Goal: Information Seeking & Learning: Learn about a topic

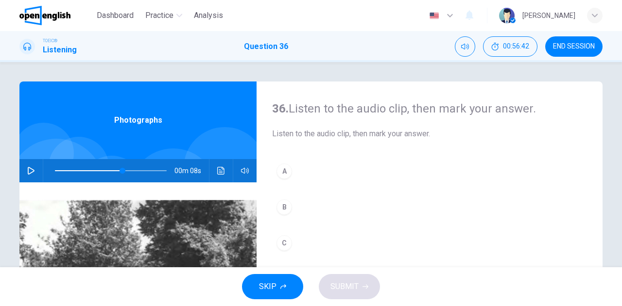
scroll to position [49, 0]
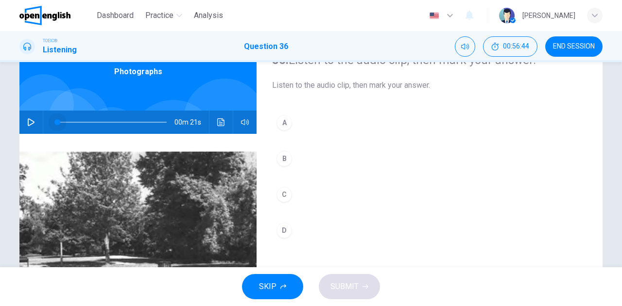
click at [55, 122] on span at bounding box center [111, 123] width 112 height 14
click at [29, 124] on icon "button" at bounding box center [31, 122] width 7 height 8
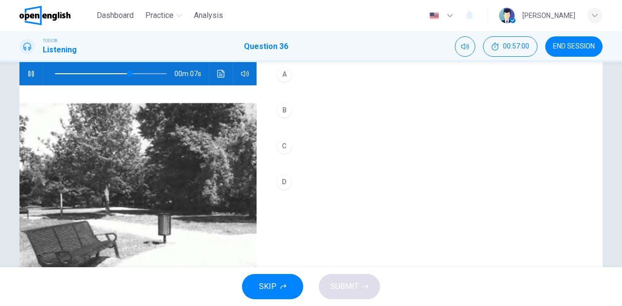
click at [286, 109] on div "B" at bounding box center [284, 110] width 16 height 16
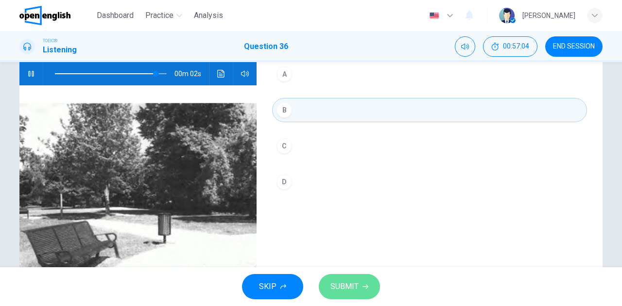
click at [349, 283] on span "SUBMIT" at bounding box center [344, 287] width 28 height 14
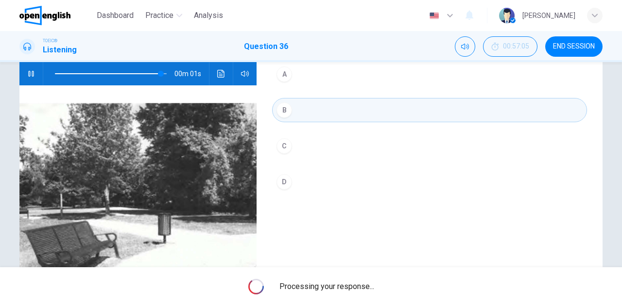
type input "*"
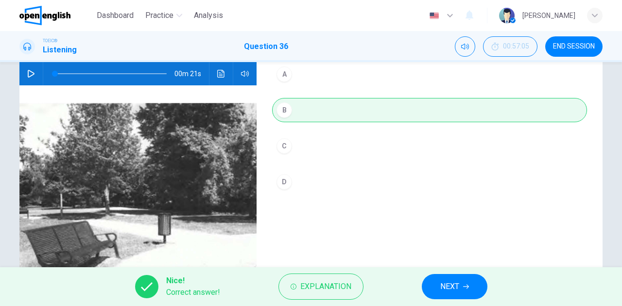
click at [436, 287] on button "NEXT" at bounding box center [455, 286] width 66 height 25
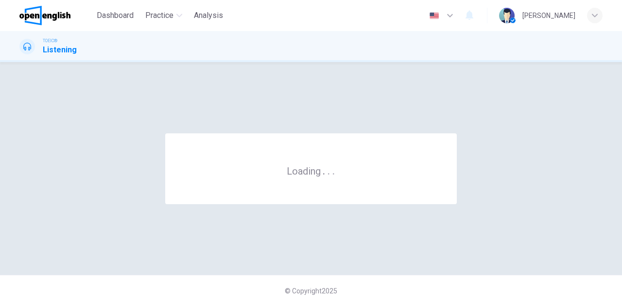
scroll to position [0, 0]
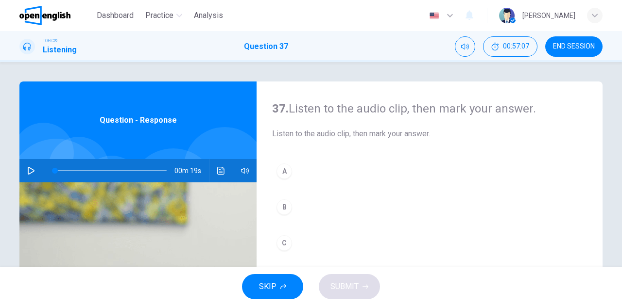
click at [27, 171] on icon "button" at bounding box center [31, 171] width 8 height 8
type input "*"
click at [282, 202] on div "B" at bounding box center [284, 208] width 16 height 16
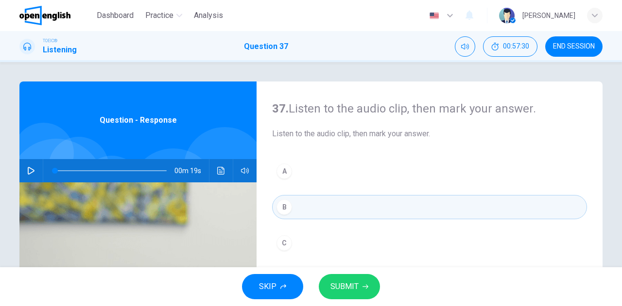
click at [338, 282] on span "SUBMIT" at bounding box center [344, 287] width 28 height 14
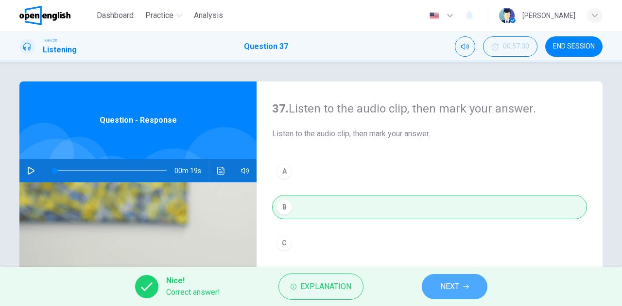
click at [444, 279] on button "NEXT" at bounding box center [455, 286] width 66 height 25
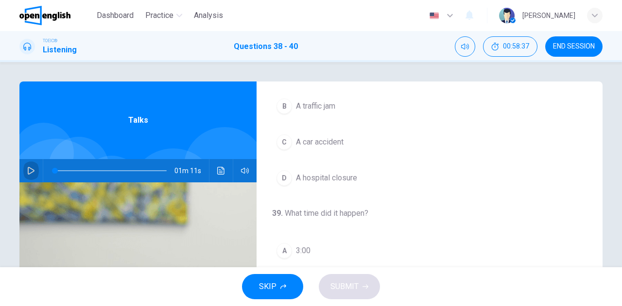
click at [32, 172] on icon "button" at bounding box center [31, 171] width 8 height 8
click at [337, 214] on span "A car accident" at bounding box center [320, 214] width 48 height 12
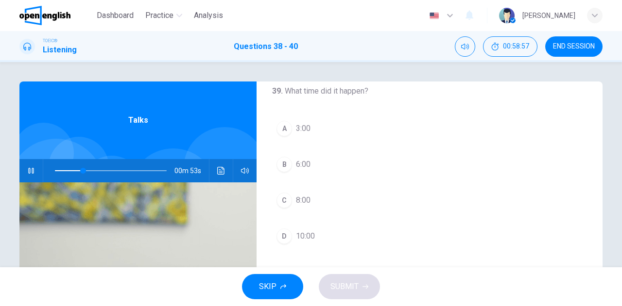
click at [329, 199] on button "C 8:00" at bounding box center [429, 200] width 315 height 24
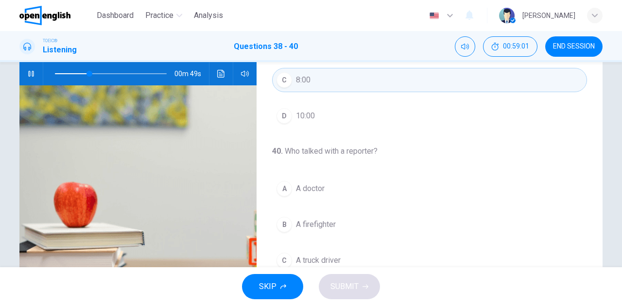
scroll to position [146, 0]
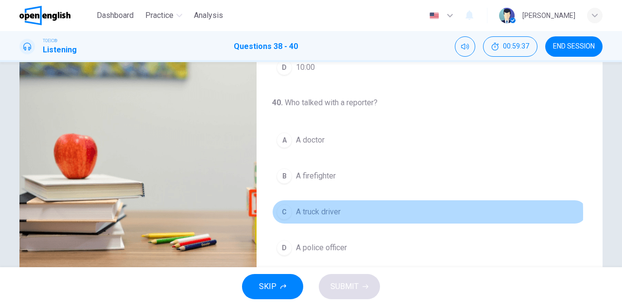
click at [310, 210] on span "A truck driver" at bounding box center [318, 212] width 45 height 12
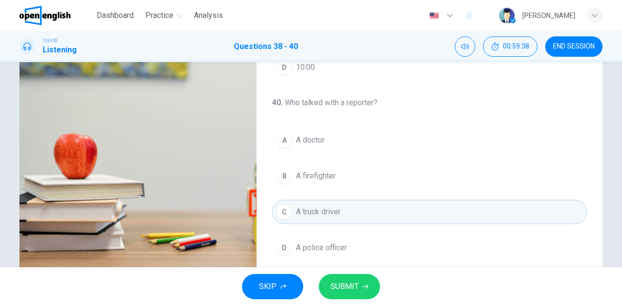
click at [350, 286] on span "SUBMIT" at bounding box center [344, 287] width 28 height 14
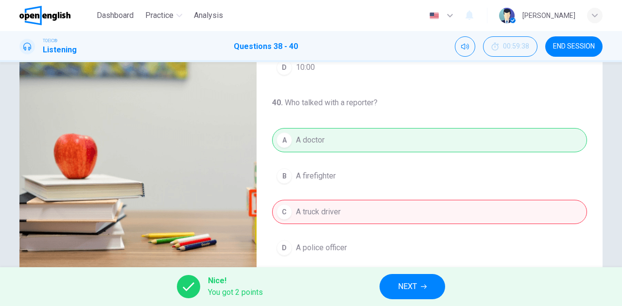
type input "*"
click at [407, 285] on span "NEXT" at bounding box center [407, 287] width 19 height 14
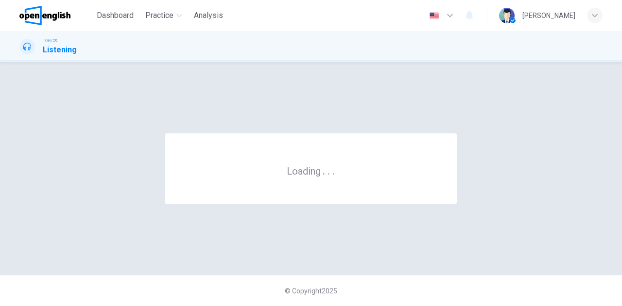
scroll to position [0, 0]
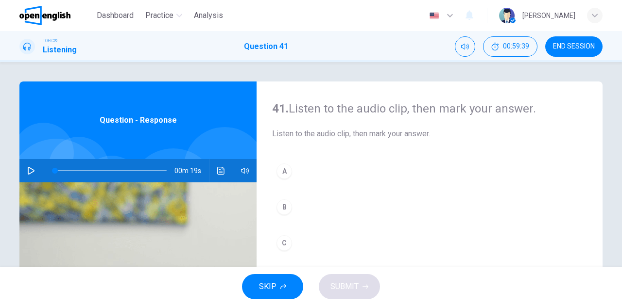
click at [27, 169] on icon "button" at bounding box center [31, 171] width 8 height 8
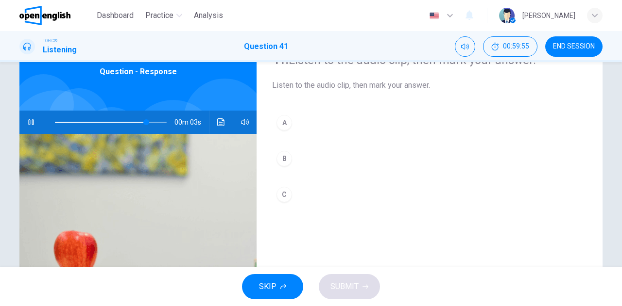
click at [287, 160] on div "B" at bounding box center [284, 159] width 16 height 16
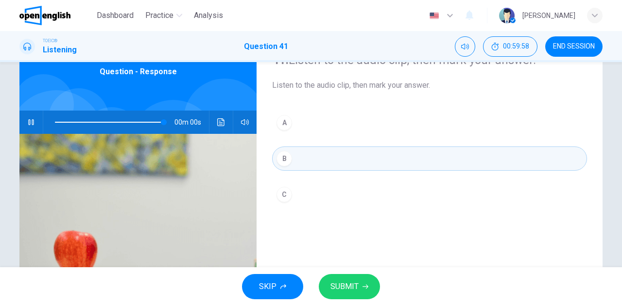
type input "*"
click at [350, 290] on span "SUBMIT" at bounding box center [344, 287] width 28 height 14
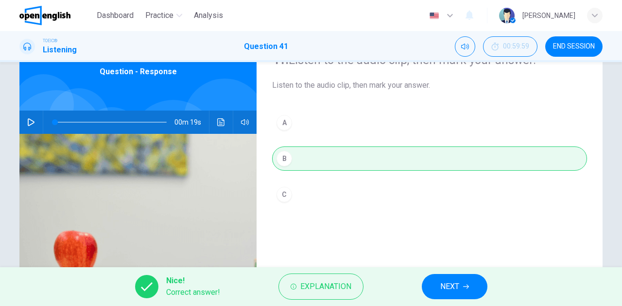
click at [451, 290] on span "NEXT" at bounding box center [449, 287] width 19 height 14
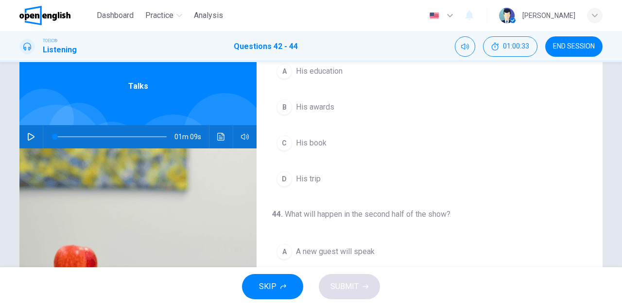
scroll to position [0, 0]
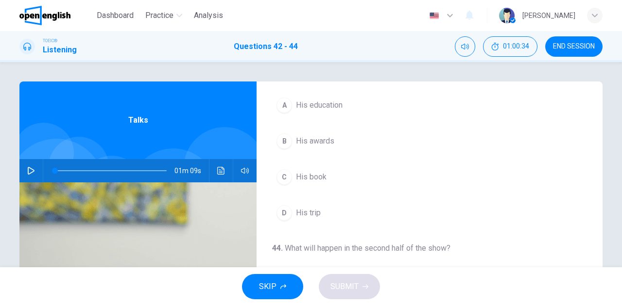
click at [27, 171] on icon "button" at bounding box center [31, 171] width 8 height 8
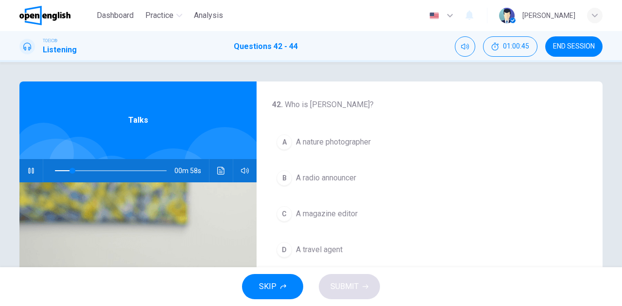
click at [348, 145] on span "A nature photographer" at bounding box center [333, 142] width 75 height 12
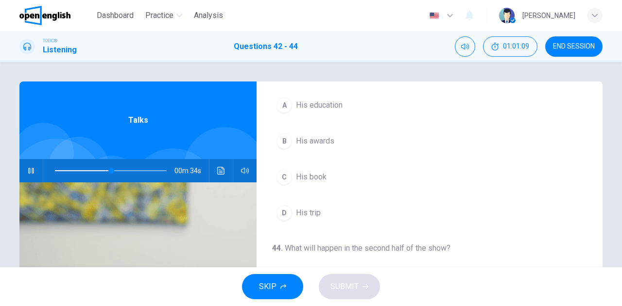
scroll to position [49, 0]
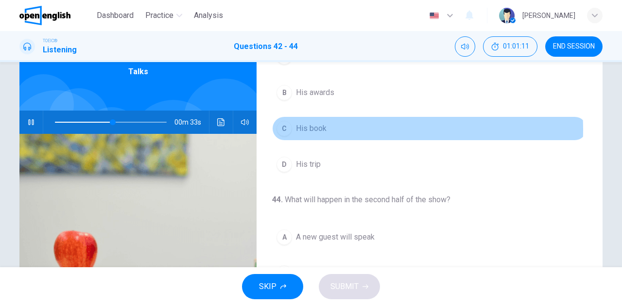
click at [318, 128] on span "His book" at bounding box center [311, 129] width 31 height 12
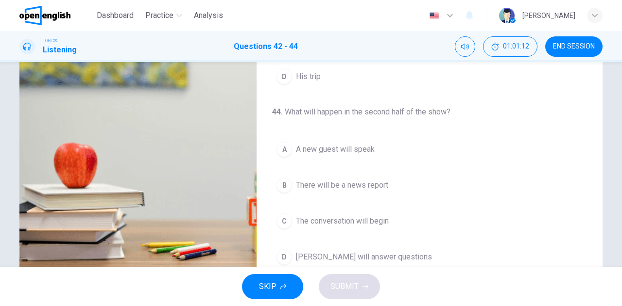
scroll to position [146, 0]
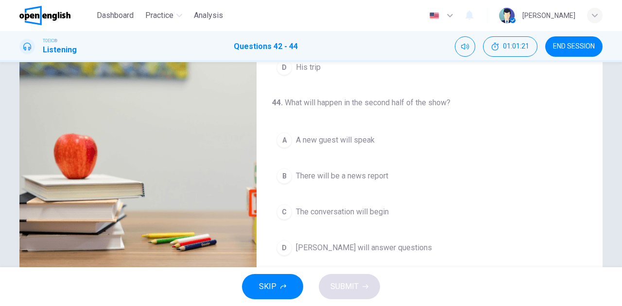
click at [337, 244] on span "[PERSON_NAME] will answer questions" at bounding box center [364, 248] width 136 height 12
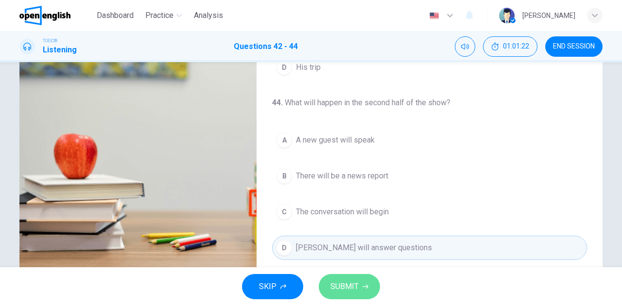
click at [341, 281] on span "SUBMIT" at bounding box center [344, 287] width 28 height 14
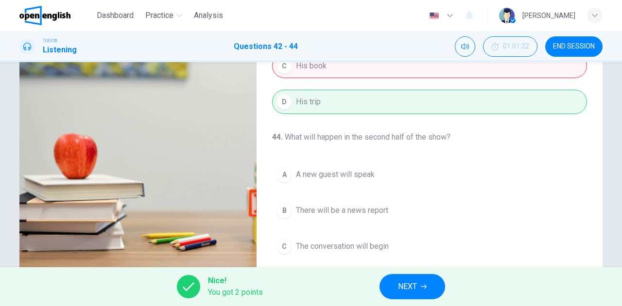
scroll to position [218, 0]
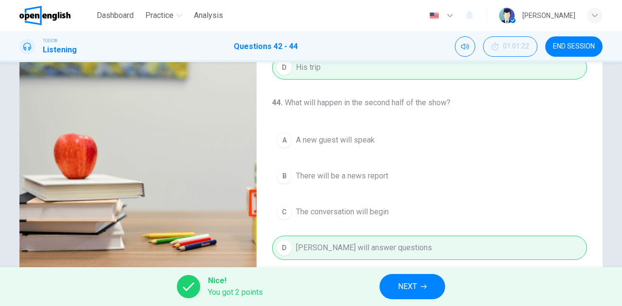
type input "**"
click at [405, 286] on span "NEXT" at bounding box center [407, 287] width 19 height 14
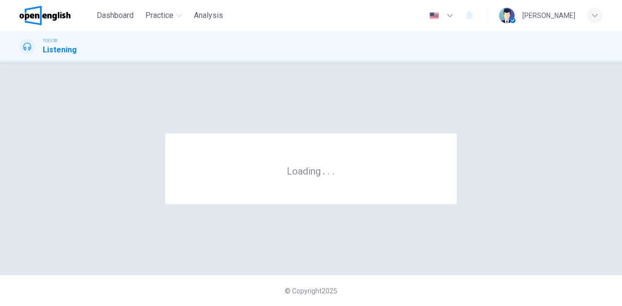
scroll to position [0, 0]
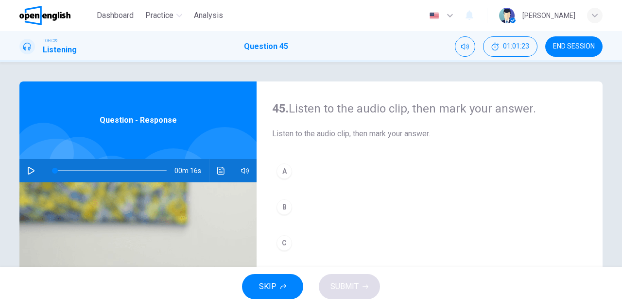
click at [28, 168] on icon "button" at bounding box center [31, 171] width 7 height 8
click at [29, 171] on icon "button" at bounding box center [31, 171] width 8 height 8
click at [281, 208] on div "B" at bounding box center [284, 208] width 16 height 16
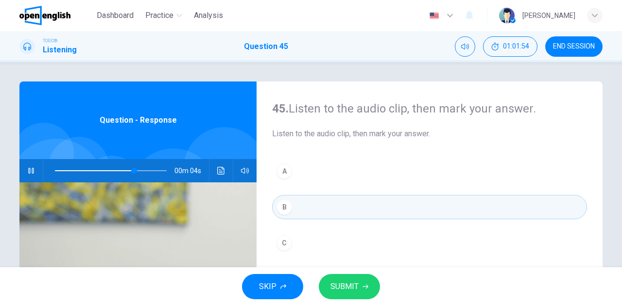
click at [347, 281] on span "SUBMIT" at bounding box center [344, 287] width 28 height 14
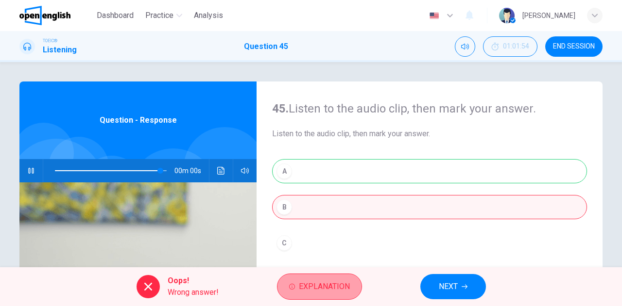
click at [329, 289] on span "Explanation" at bounding box center [324, 287] width 51 height 14
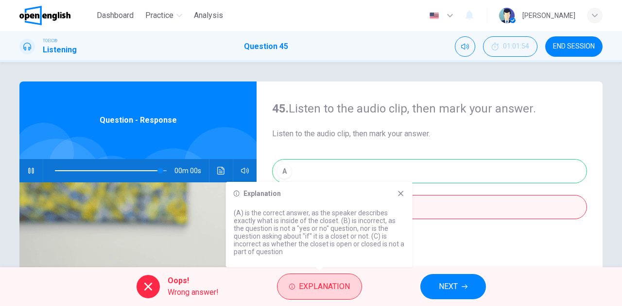
type input "*"
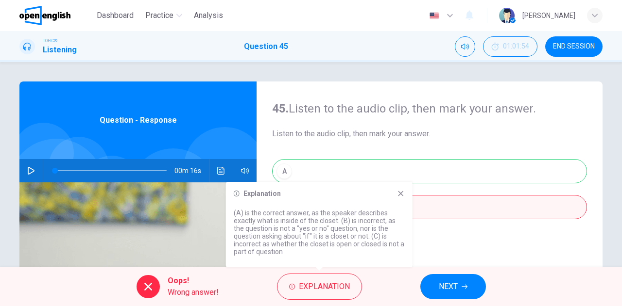
click at [436, 279] on button "NEXT" at bounding box center [453, 286] width 66 height 25
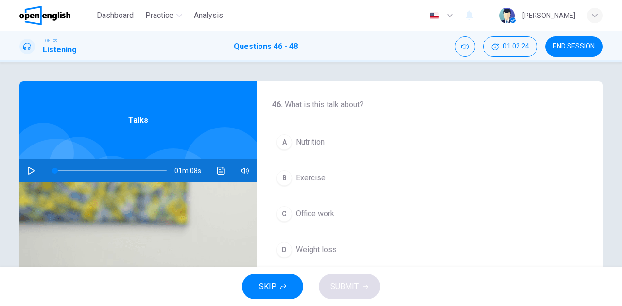
click at [30, 172] on icon "button" at bounding box center [31, 171] width 7 height 8
click at [314, 179] on span "Exercise" at bounding box center [311, 178] width 30 height 12
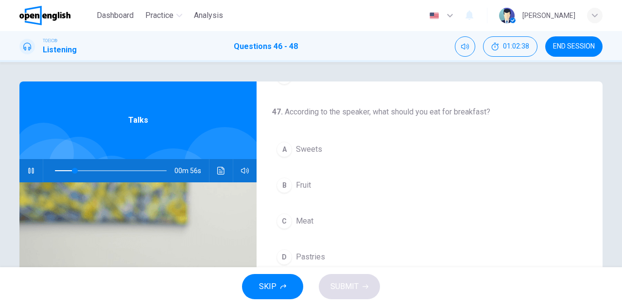
scroll to position [194, 0]
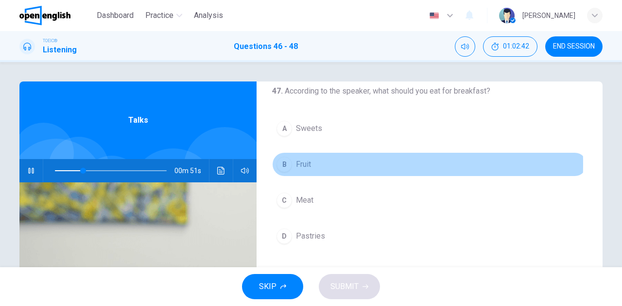
click at [300, 162] on span "Fruit" at bounding box center [303, 165] width 15 height 12
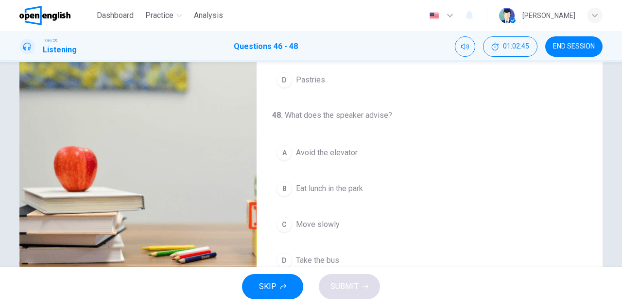
scroll to position [146, 0]
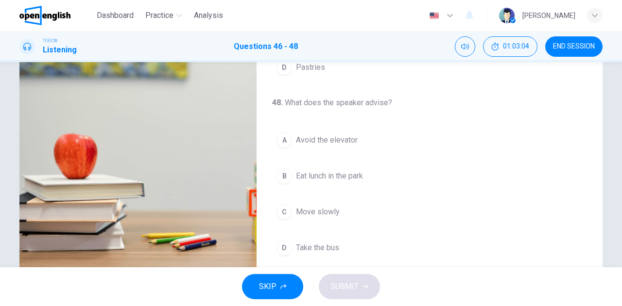
click at [319, 138] on span "Avoid the elevator" at bounding box center [327, 141] width 62 height 12
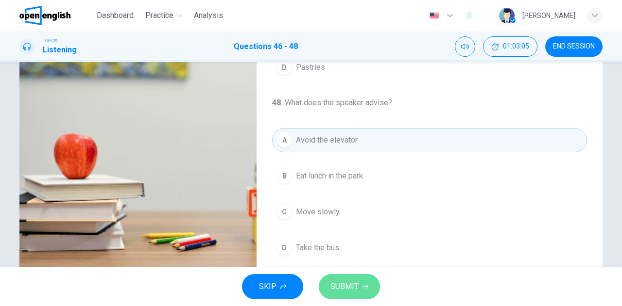
click at [339, 285] on span "SUBMIT" at bounding box center [344, 287] width 28 height 14
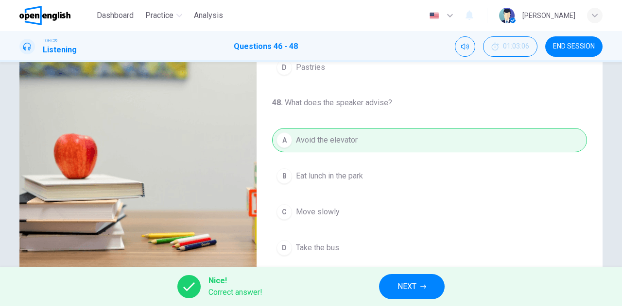
type input "**"
click at [411, 287] on span "NEXT" at bounding box center [406, 287] width 19 height 14
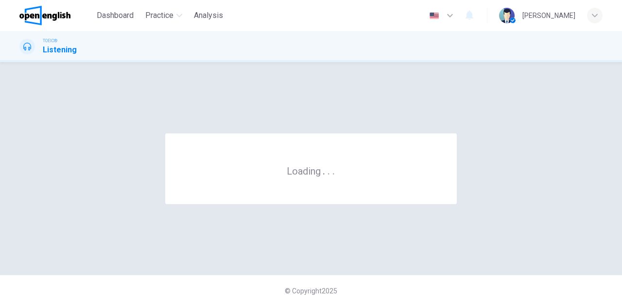
scroll to position [0, 0]
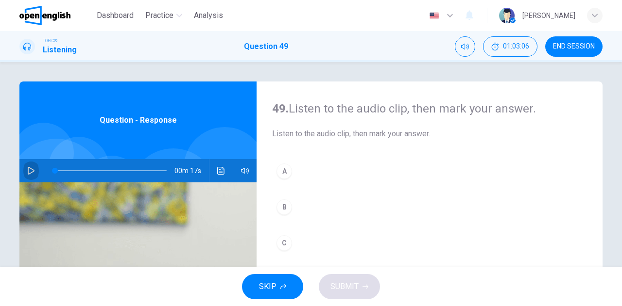
click at [32, 166] on button "button" at bounding box center [31, 170] width 16 height 23
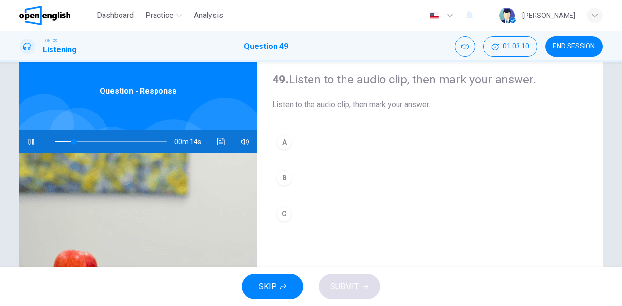
scroll to position [49, 0]
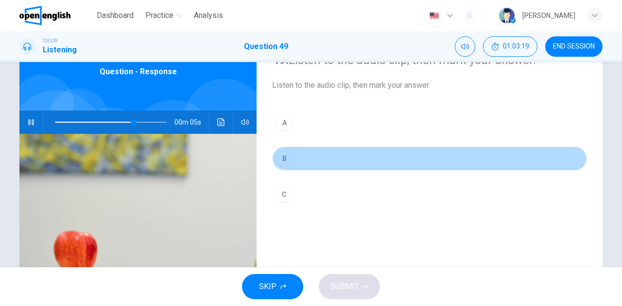
click at [280, 156] on div "B" at bounding box center [284, 159] width 16 height 16
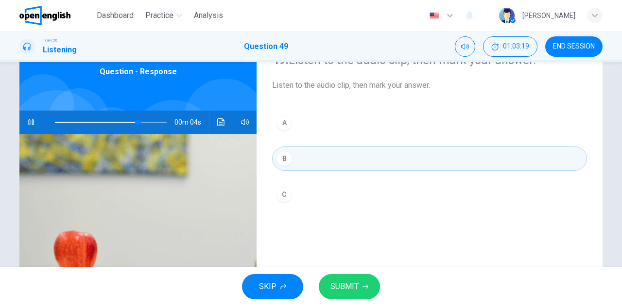
click at [349, 288] on span "SUBMIT" at bounding box center [344, 287] width 28 height 14
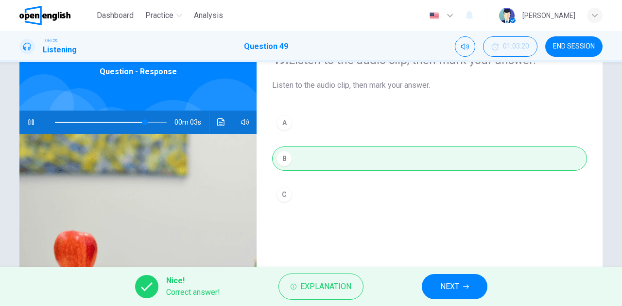
type input "**"
click at [453, 284] on span "NEXT" at bounding box center [449, 287] width 19 height 14
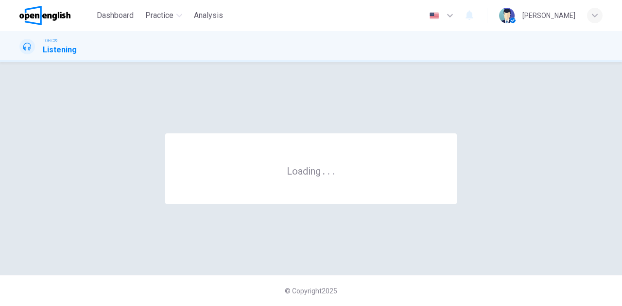
scroll to position [0, 0]
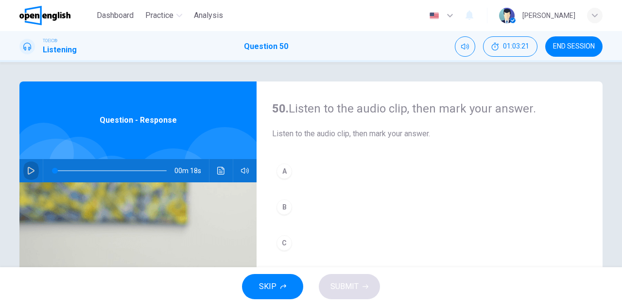
click at [29, 169] on icon "button" at bounding box center [31, 171] width 7 height 8
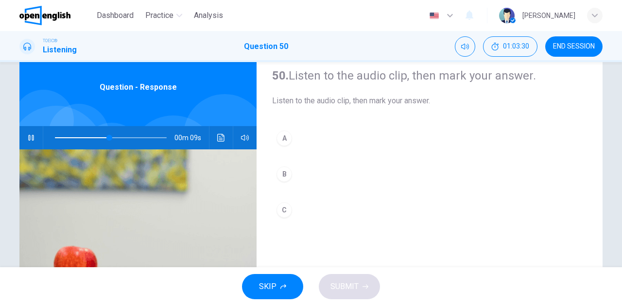
scroll to position [49, 0]
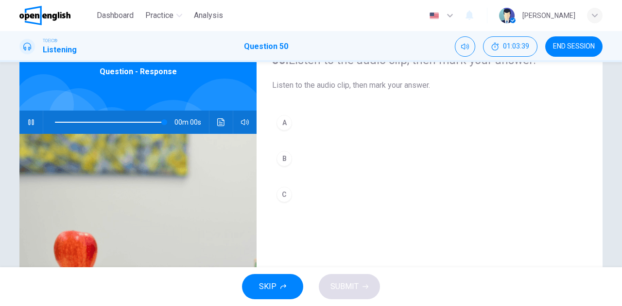
type input "*"
click at [285, 194] on div "C" at bounding box center [284, 195] width 16 height 16
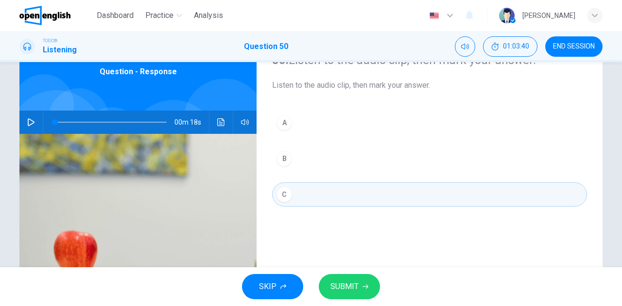
click at [344, 284] on span "SUBMIT" at bounding box center [344, 287] width 28 height 14
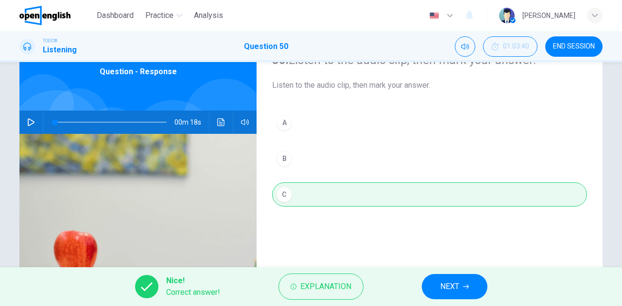
click at [449, 294] on span "NEXT" at bounding box center [449, 287] width 19 height 14
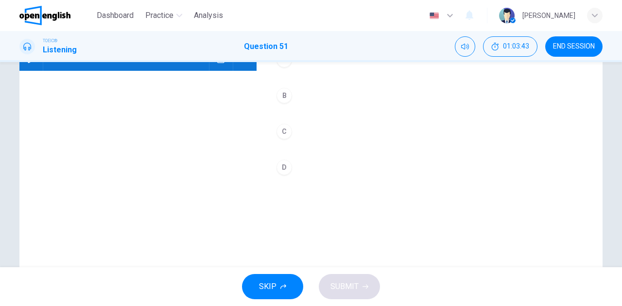
scroll to position [97, 0]
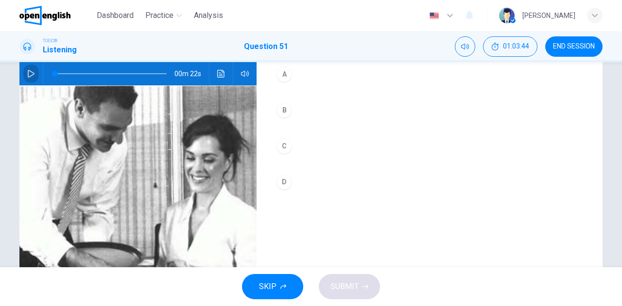
click at [33, 69] on button "button" at bounding box center [31, 73] width 16 height 23
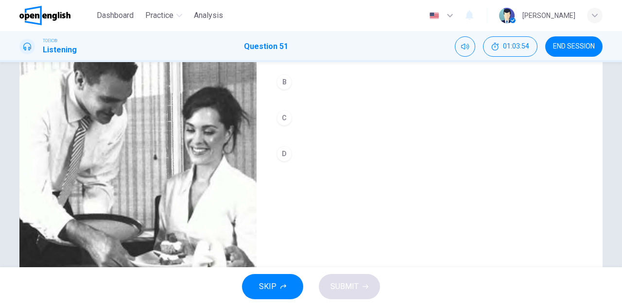
scroll to position [146, 0]
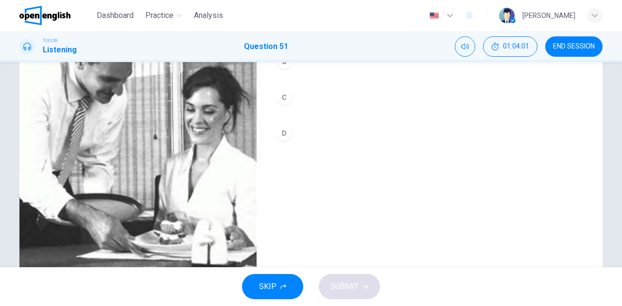
click at [283, 97] on div "C" at bounding box center [284, 98] width 16 height 16
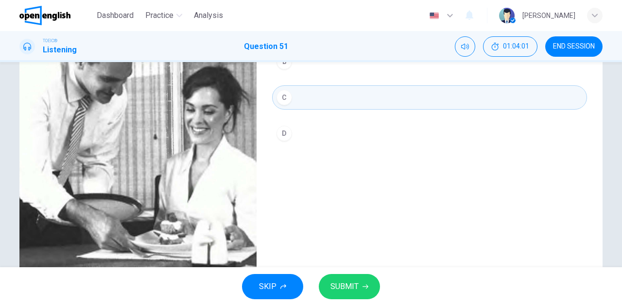
click at [342, 286] on span "SUBMIT" at bounding box center [344, 287] width 28 height 14
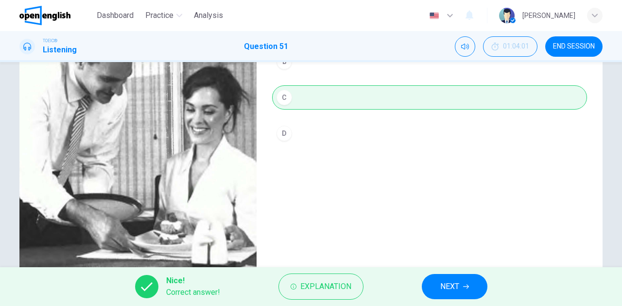
type input "**"
click at [451, 288] on span "NEXT" at bounding box center [449, 287] width 19 height 14
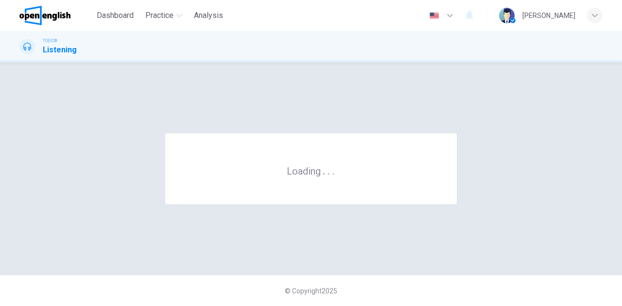
scroll to position [0, 0]
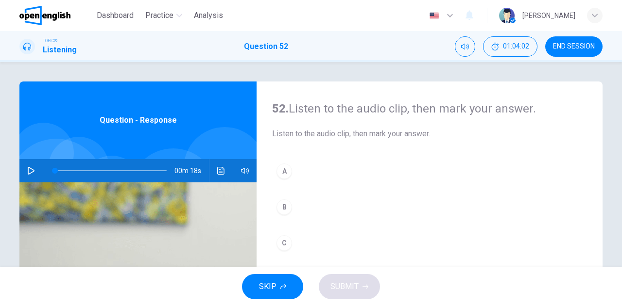
click at [27, 169] on icon "button" at bounding box center [31, 171] width 8 height 8
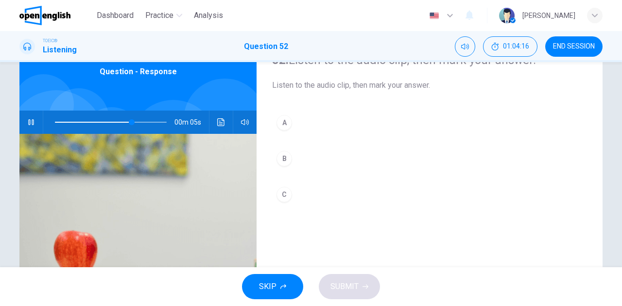
click at [298, 123] on button "A" at bounding box center [429, 123] width 315 height 24
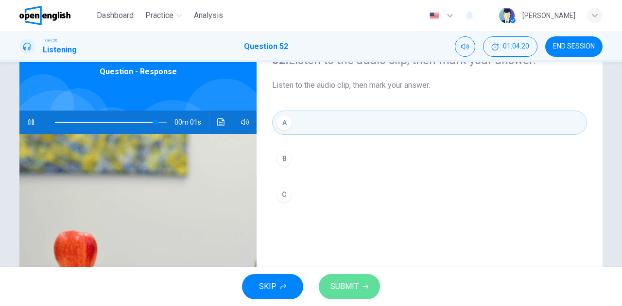
click at [345, 285] on span "SUBMIT" at bounding box center [344, 287] width 28 height 14
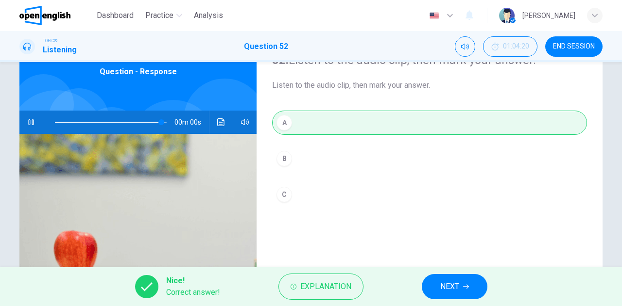
type input "*"
click at [435, 282] on button "NEXT" at bounding box center [455, 286] width 66 height 25
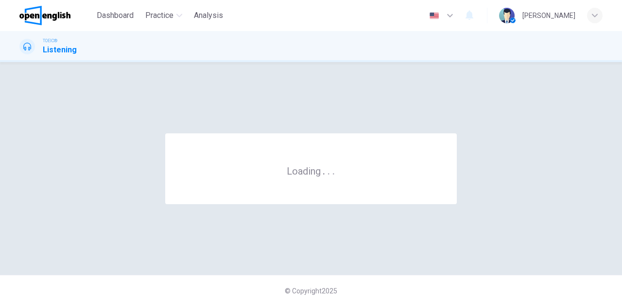
scroll to position [0, 0]
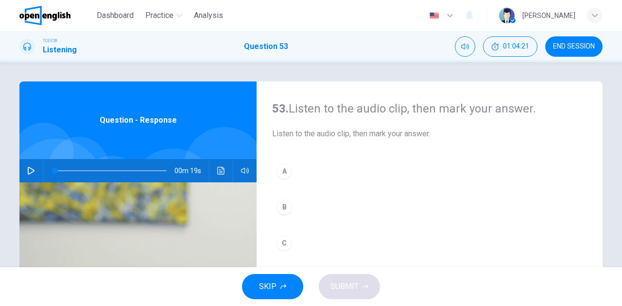
click at [28, 170] on icon "button" at bounding box center [31, 171] width 8 height 8
click at [283, 245] on div "C" at bounding box center [284, 244] width 16 height 16
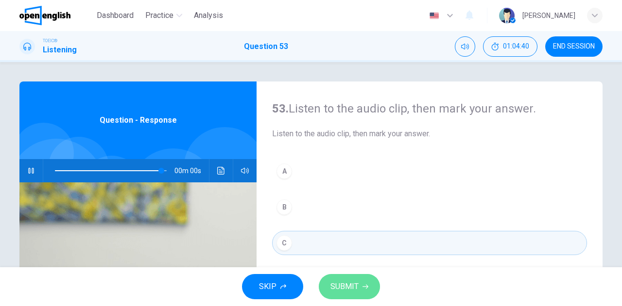
click at [336, 290] on span "SUBMIT" at bounding box center [344, 287] width 28 height 14
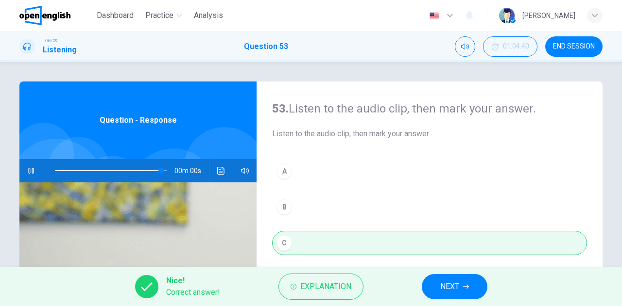
type input "*"
click at [450, 284] on span "NEXT" at bounding box center [449, 287] width 19 height 14
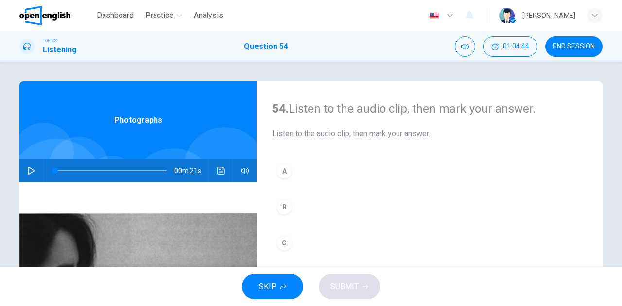
click at [32, 171] on icon "button" at bounding box center [31, 171] width 8 height 8
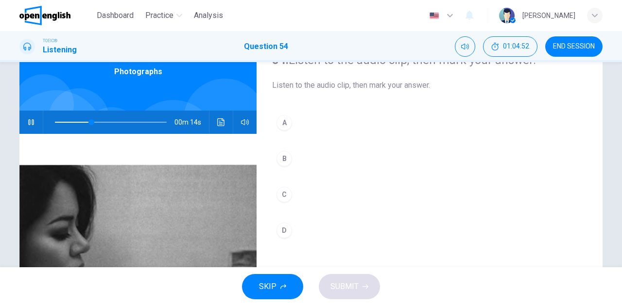
scroll to position [97, 0]
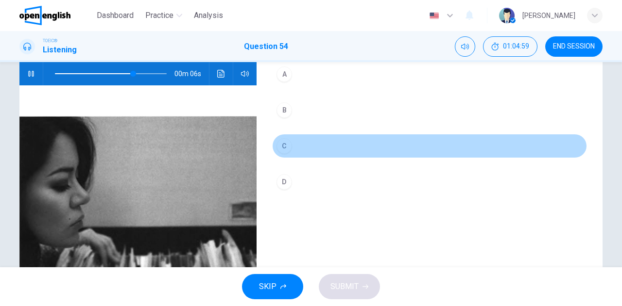
click at [287, 146] on div "C" at bounding box center [284, 146] width 16 height 16
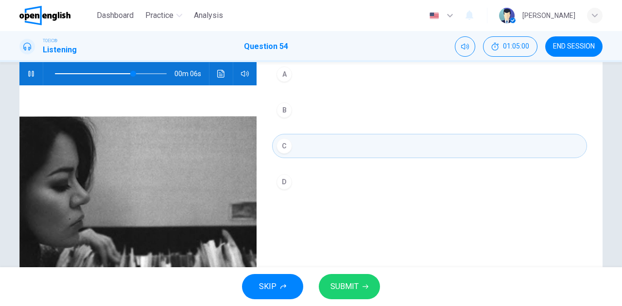
click at [333, 286] on span "SUBMIT" at bounding box center [344, 287] width 28 height 14
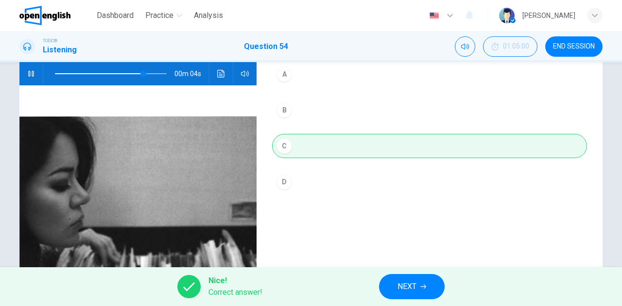
type input "**"
click at [402, 285] on span "NEXT" at bounding box center [406, 287] width 19 height 14
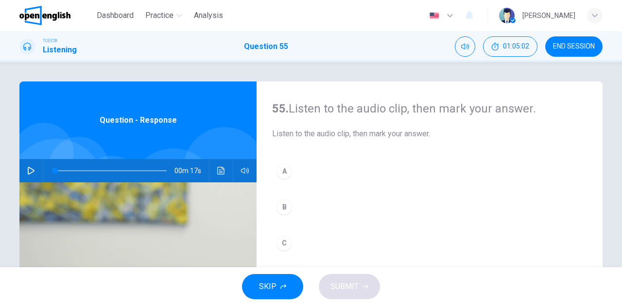
click at [27, 169] on icon "button" at bounding box center [31, 171] width 8 height 8
click at [283, 175] on div "A" at bounding box center [284, 172] width 16 height 16
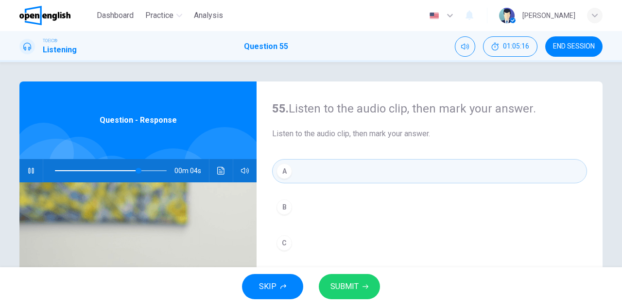
click at [351, 287] on span "SUBMIT" at bounding box center [344, 287] width 28 height 14
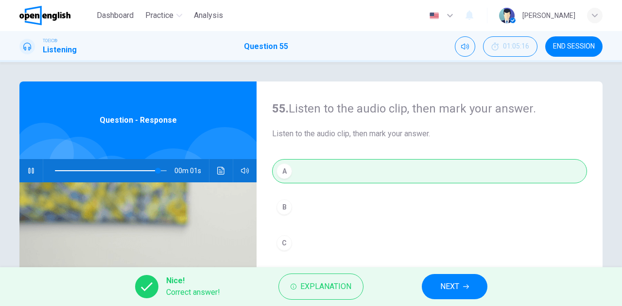
type input "**"
click at [454, 284] on span "NEXT" at bounding box center [449, 287] width 19 height 14
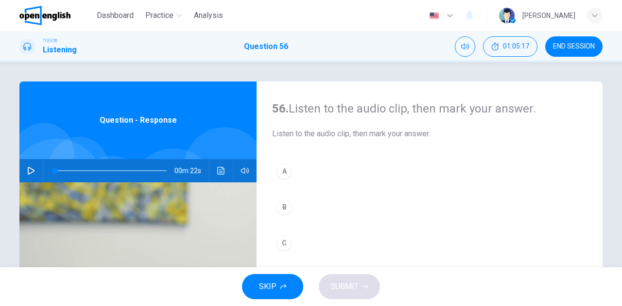
click at [32, 171] on icon "button" at bounding box center [31, 171] width 8 height 8
click at [284, 171] on div "A" at bounding box center [284, 172] width 16 height 16
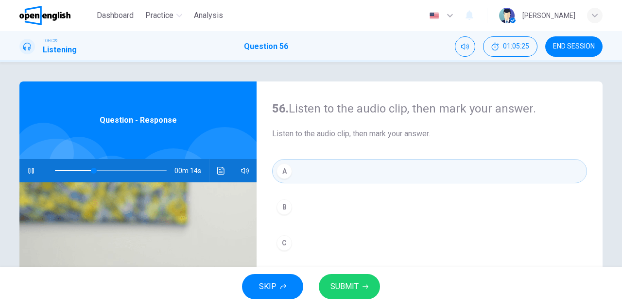
click at [341, 286] on span "SUBMIT" at bounding box center [344, 287] width 28 height 14
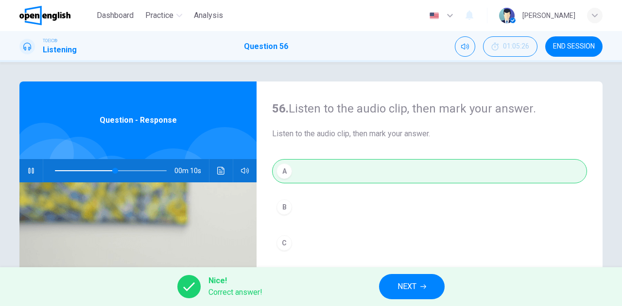
type input "**"
click at [396, 290] on button "NEXT" at bounding box center [412, 286] width 66 height 25
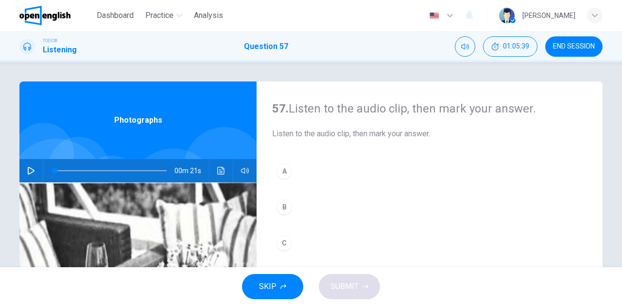
click at [27, 170] on icon "button" at bounding box center [31, 171] width 8 height 8
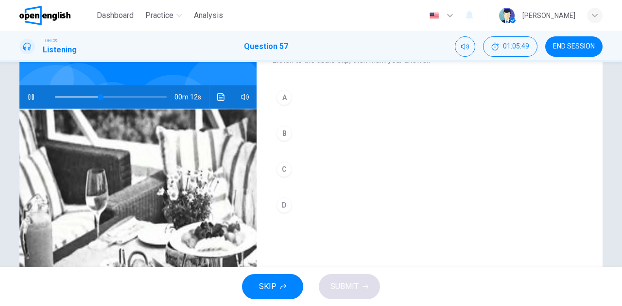
scroll to position [122, 0]
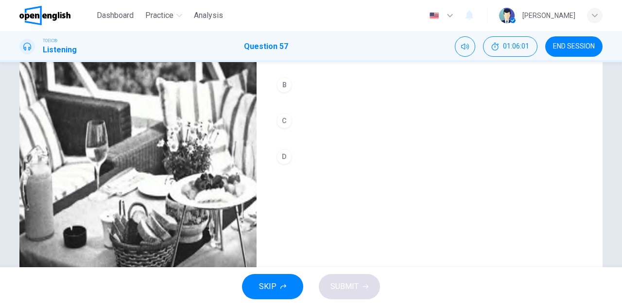
type input "*"
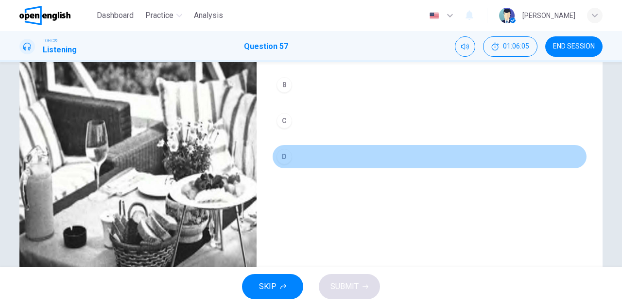
click at [283, 152] on div "D" at bounding box center [284, 157] width 16 height 16
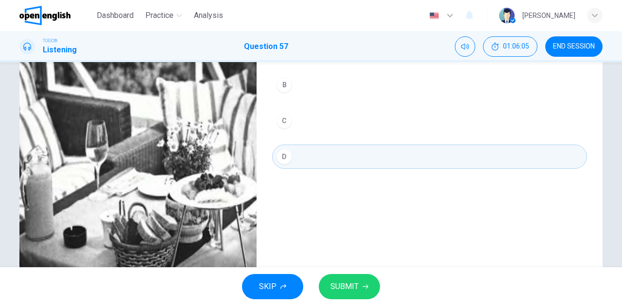
click at [349, 293] on span "SUBMIT" at bounding box center [344, 287] width 28 height 14
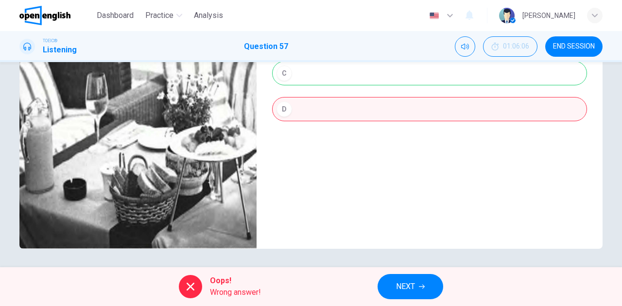
scroll to position [171, 0]
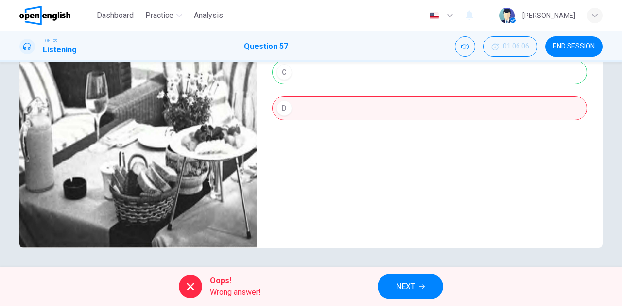
click at [189, 289] on icon at bounding box center [191, 287] width 12 height 12
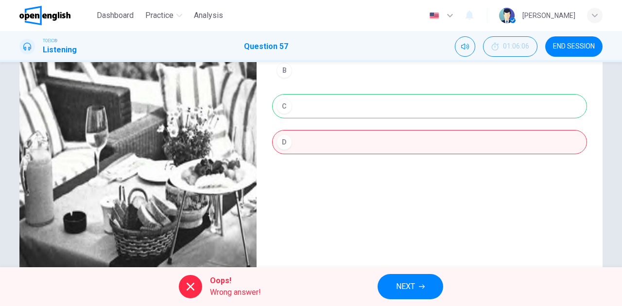
scroll to position [122, 0]
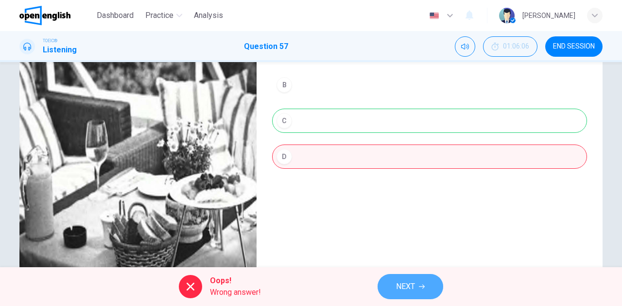
click at [404, 287] on span "NEXT" at bounding box center [405, 287] width 19 height 14
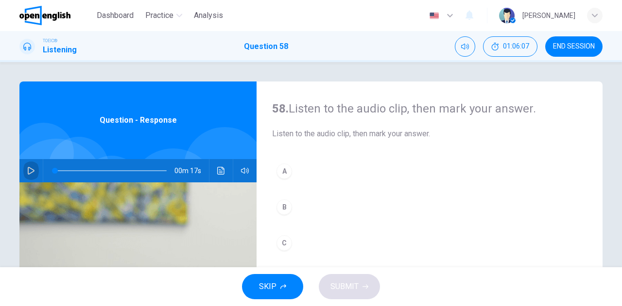
click at [28, 169] on icon "button" at bounding box center [31, 171] width 8 height 8
click at [283, 201] on div "B" at bounding box center [284, 208] width 16 height 16
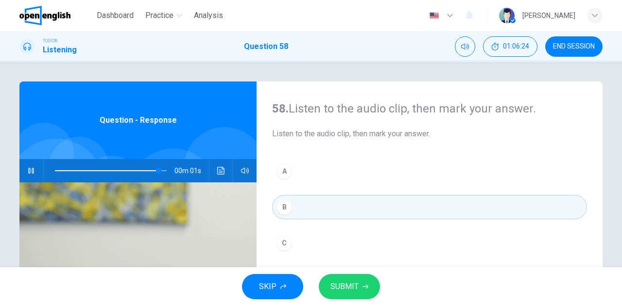
type input "*"
click at [343, 282] on span "SUBMIT" at bounding box center [344, 287] width 28 height 14
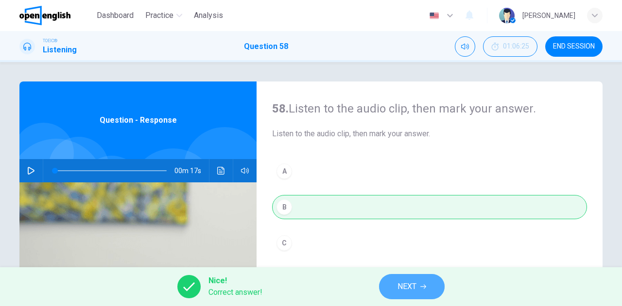
click at [399, 285] on span "NEXT" at bounding box center [406, 287] width 19 height 14
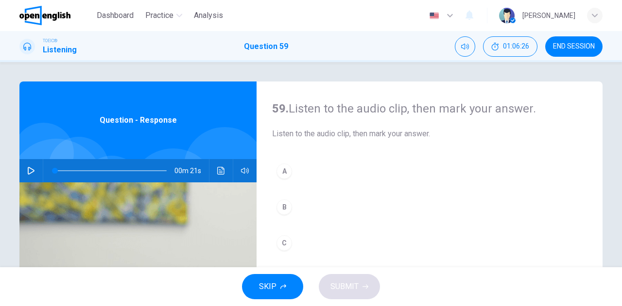
click at [27, 170] on icon "button" at bounding box center [31, 171] width 8 height 8
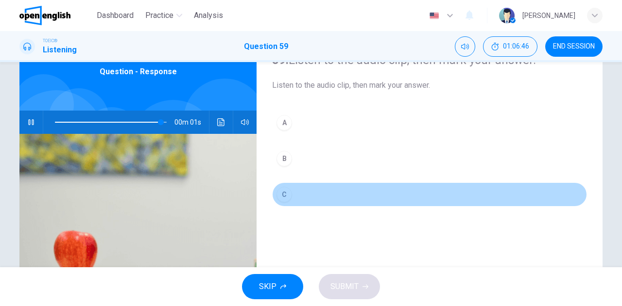
click at [280, 191] on div "C" at bounding box center [284, 195] width 16 height 16
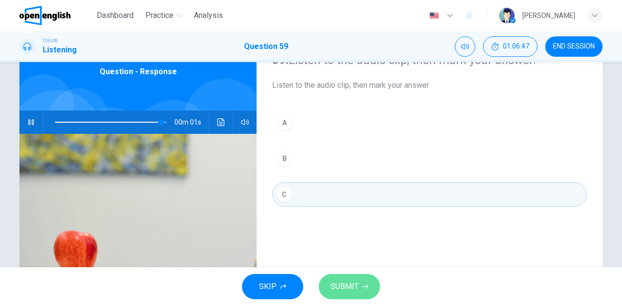
click at [352, 281] on span "SUBMIT" at bounding box center [344, 287] width 28 height 14
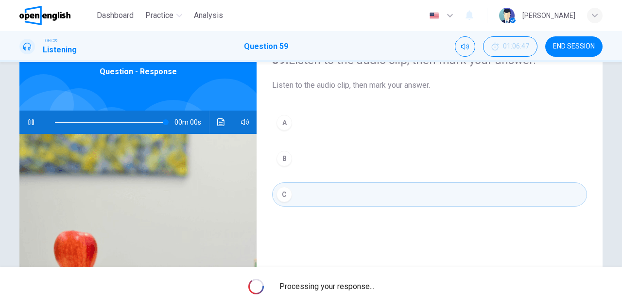
type input "*"
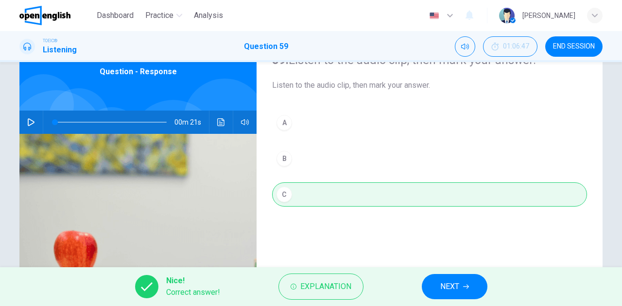
click at [453, 284] on span "NEXT" at bounding box center [449, 287] width 19 height 14
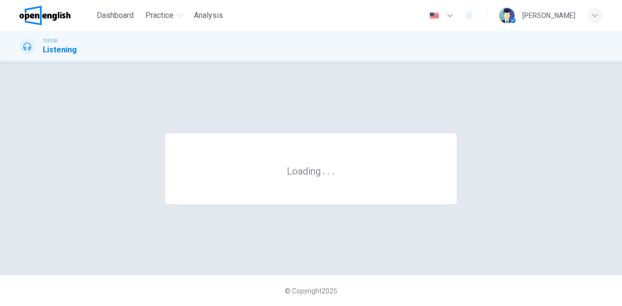
scroll to position [0, 0]
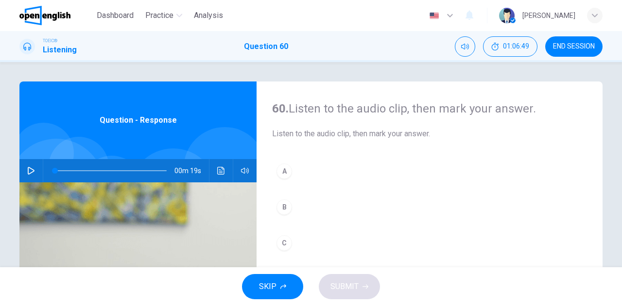
click at [31, 169] on icon "button" at bounding box center [31, 171] width 8 height 8
type input "*"
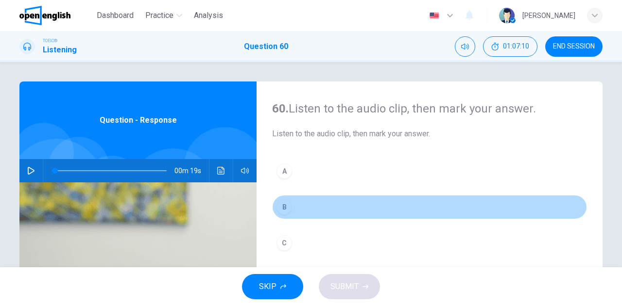
click at [280, 210] on div "B" at bounding box center [284, 208] width 16 height 16
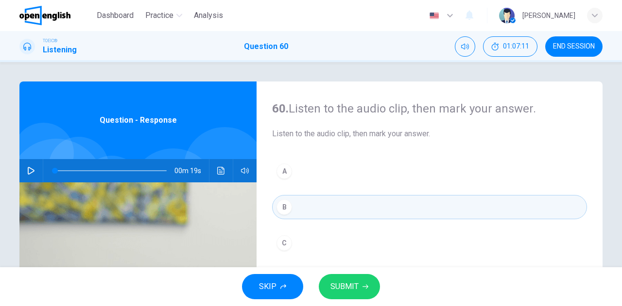
click at [355, 284] on span "SUBMIT" at bounding box center [344, 287] width 28 height 14
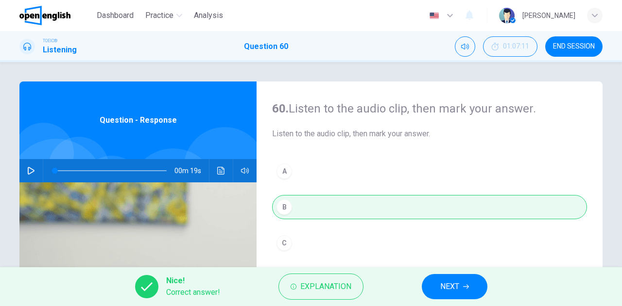
click at [441, 280] on button "NEXT" at bounding box center [455, 286] width 66 height 25
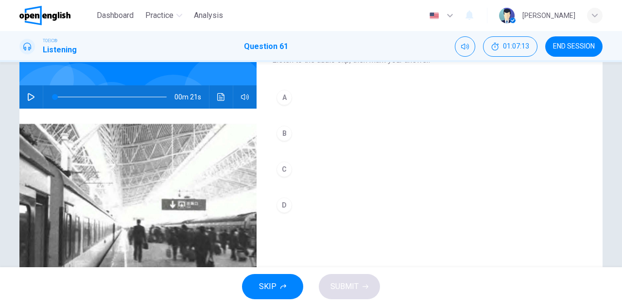
scroll to position [74, 0]
click at [30, 97] on icon "button" at bounding box center [31, 97] width 8 height 8
click at [280, 99] on div "A" at bounding box center [284, 98] width 16 height 16
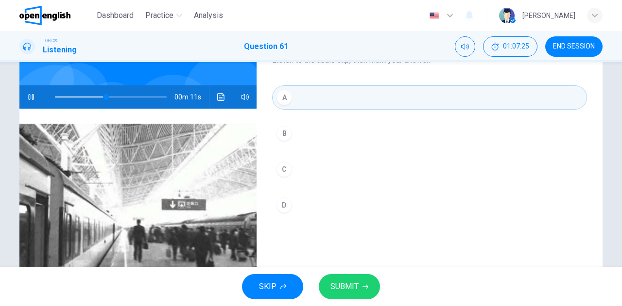
click at [347, 287] on span "SUBMIT" at bounding box center [344, 287] width 28 height 14
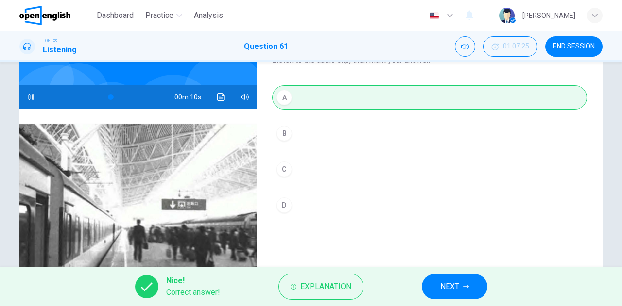
type input "**"
click at [459, 288] on span "NEXT" at bounding box center [449, 287] width 19 height 14
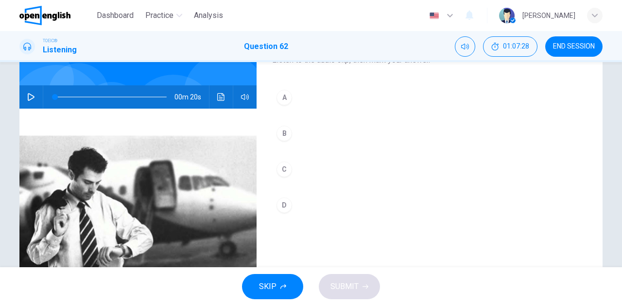
click at [25, 92] on button "button" at bounding box center [31, 96] width 16 height 23
click at [277, 132] on div "B" at bounding box center [284, 134] width 16 height 16
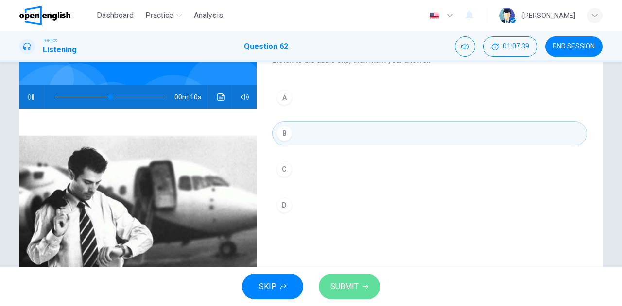
click at [353, 281] on span "SUBMIT" at bounding box center [344, 287] width 28 height 14
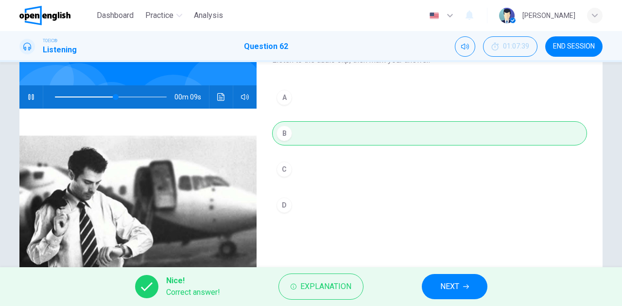
type input "**"
click at [453, 284] on span "NEXT" at bounding box center [449, 287] width 19 height 14
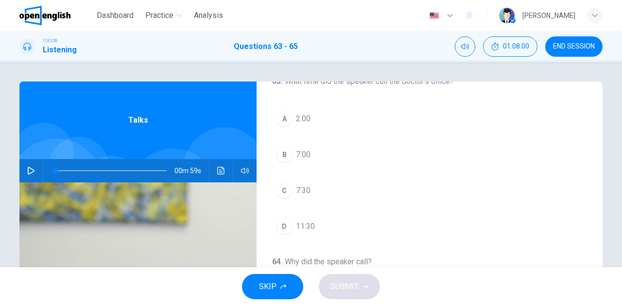
scroll to position [0, 0]
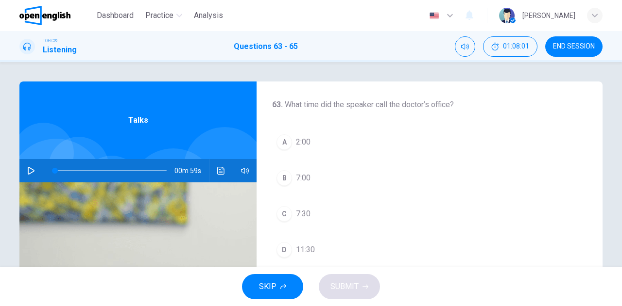
click at [31, 169] on icon "button" at bounding box center [31, 171] width 8 height 8
click at [309, 214] on button "C 7:30" at bounding box center [429, 214] width 315 height 24
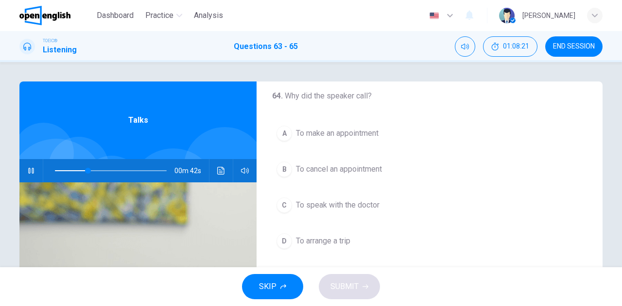
scroll to position [169, 0]
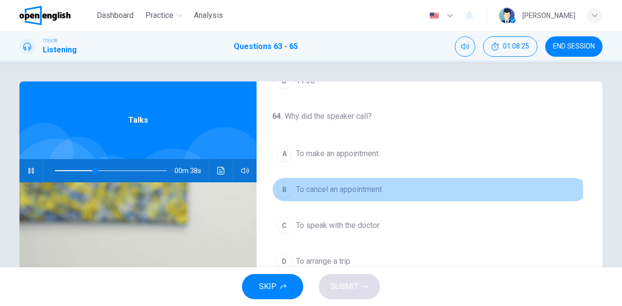
click at [365, 189] on span "To cancel an appointment" at bounding box center [339, 190] width 86 height 12
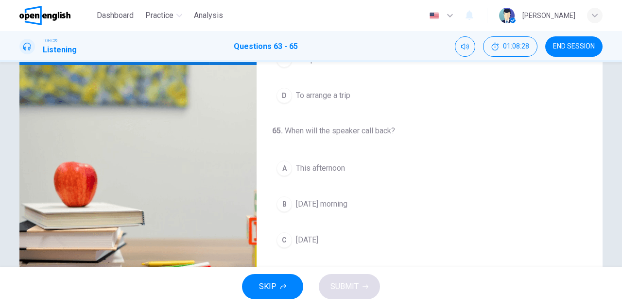
scroll to position [146, 0]
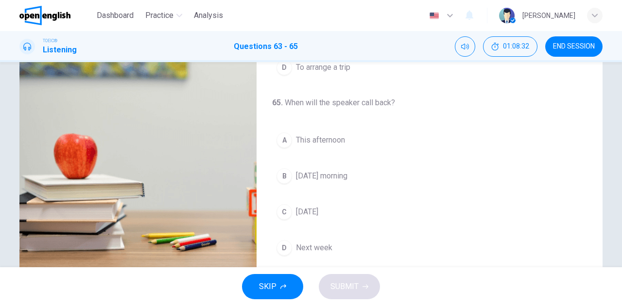
click at [310, 242] on span "Next week" at bounding box center [314, 248] width 36 height 12
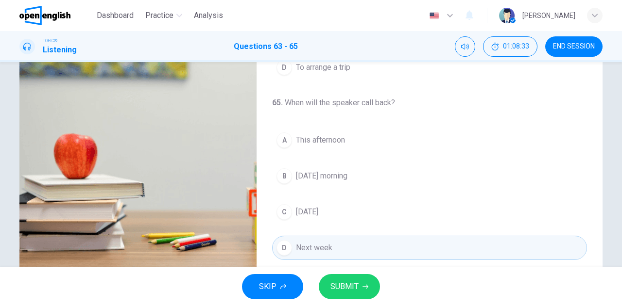
click at [343, 281] on span "SUBMIT" at bounding box center [344, 287] width 28 height 14
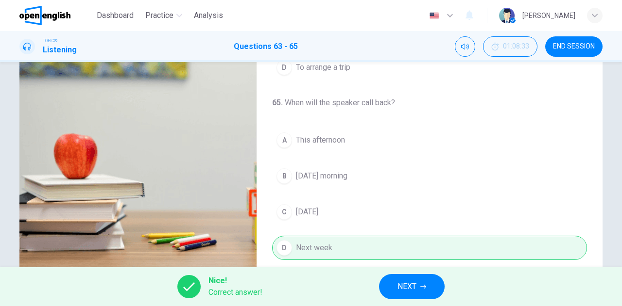
type input "**"
click at [395, 278] on button "NEXT" at bounding box center [412, 286] width 66 height 25
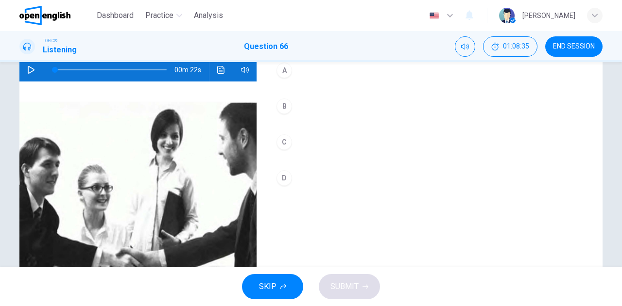
scroll to position [49, 0]
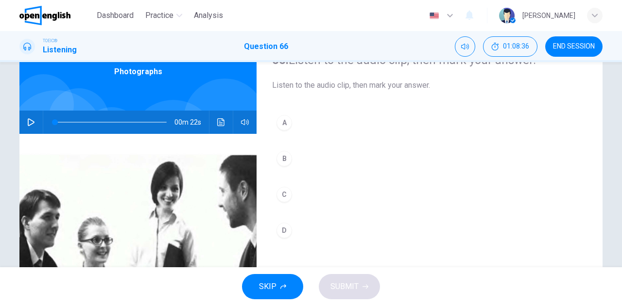
click at [34, 122] on button "button" at bounding box center [31, 122] width 16 height 23
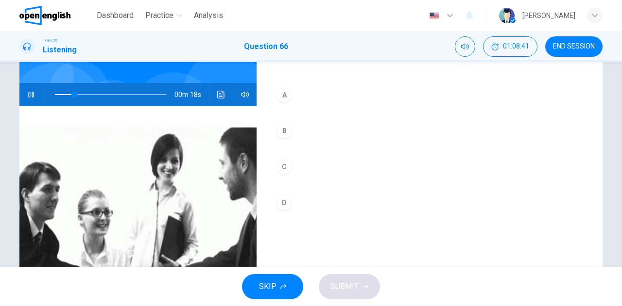
scroll to position [97, 0]
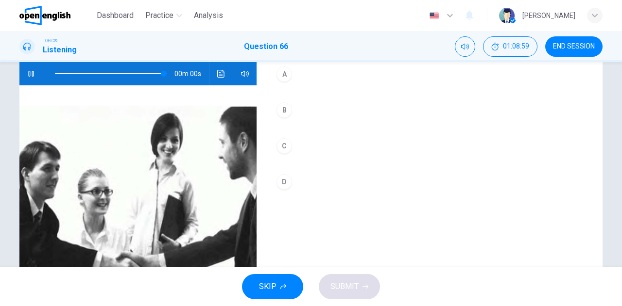
type input "*"
click at [285, 177] on div "D" at bounding box center [284, 182] width 16 height 16
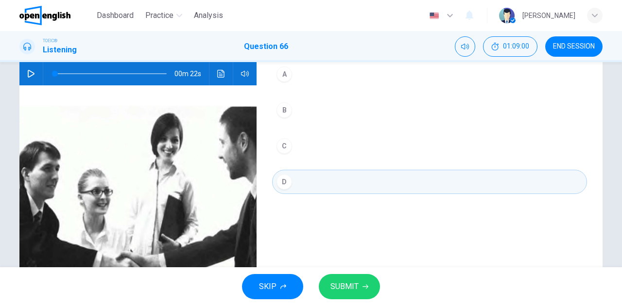
click at [353, 293] on span "SUBMIT" at bounding box center [344, 287] width 28 height 14
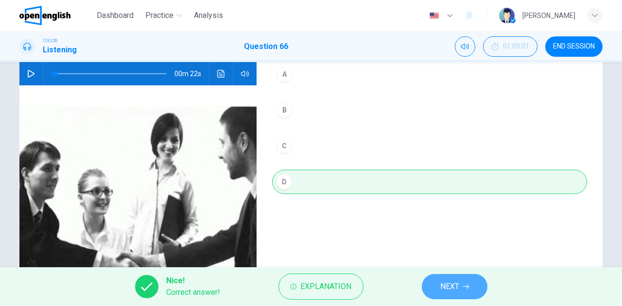
click at [444, 290] on span "NEXT" at bounding box center [449, 287] width 19 height 14
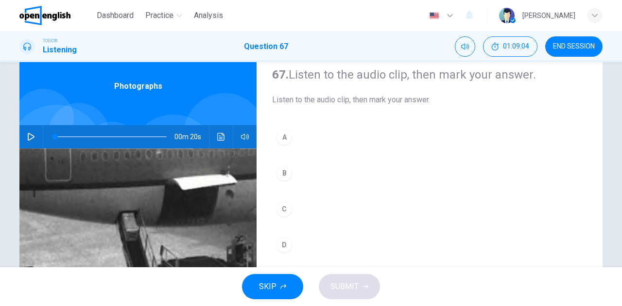
scroll to position [25, 0]
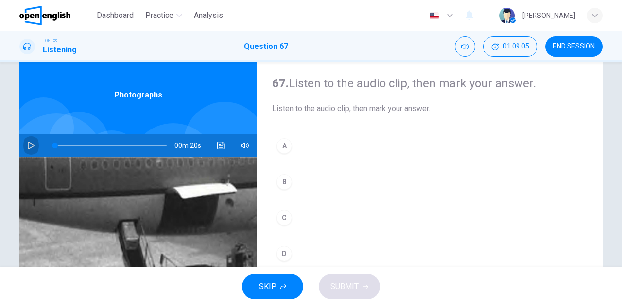
click at [29, 147] on icon "button" at bounding box center [31, 146] width 7 height 8
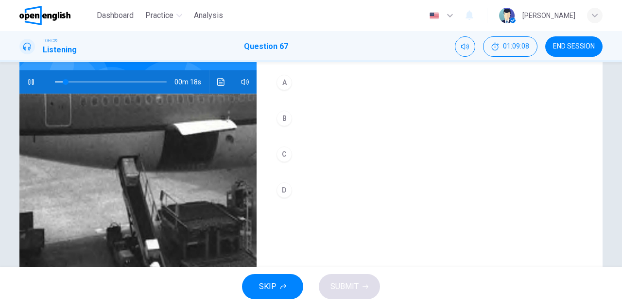
scroll to position [74, 0]
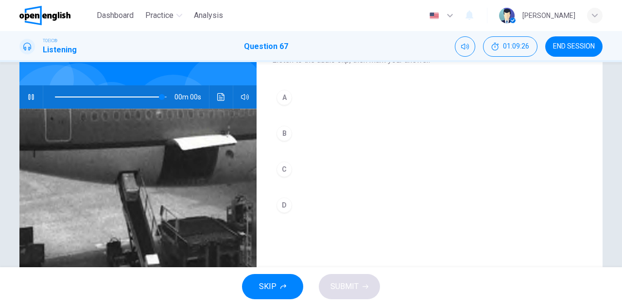
type input "*"
click at [281, 172] on div "C" at bounding box center [284, 170] width 16 height 16
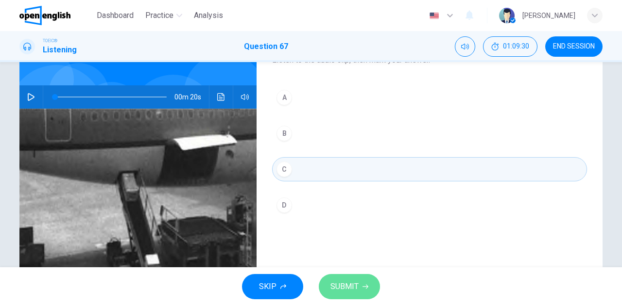
click at [346, 286] on span "SUBMIT" at bounding box center [344, 287] width 28 height 14
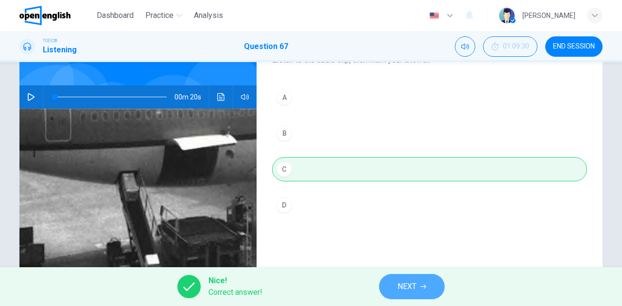
click at [409, 284] on span "NEXT" at bounding box center [406, 287] width 19 height 14
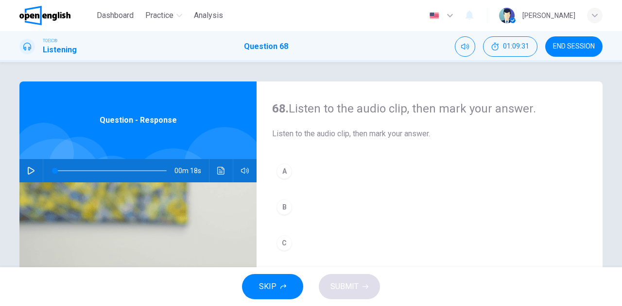
scroll to position [49, 0]
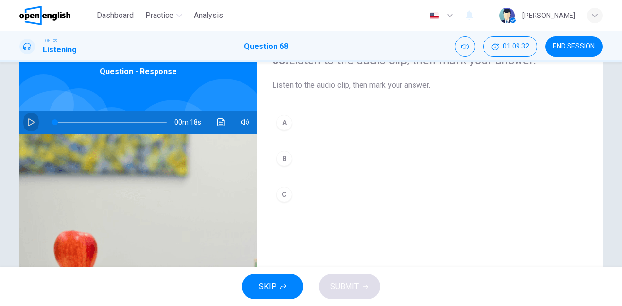
click at [33, 120] on button "button" at bounding box center [31, 122] width 16 height 23
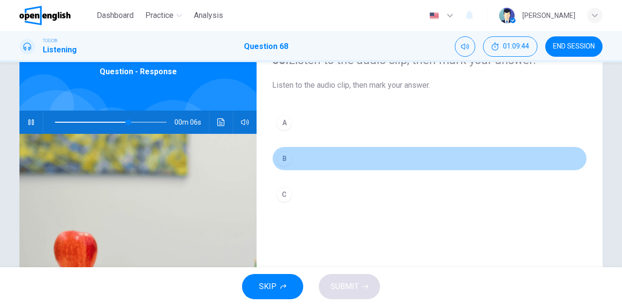
click at [281, 154] on div "B" at bounding box center [284, 159] width 16 height 16
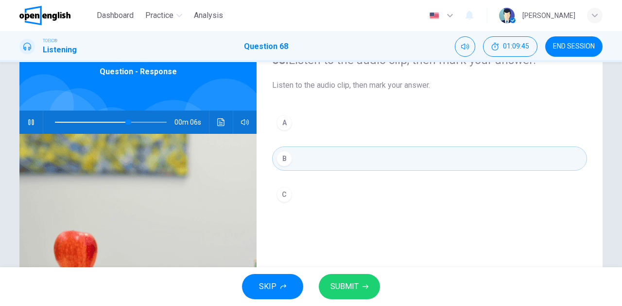
click at [343, 283] on span "SUBMIT" at bounding box center [344, 287] width 28 height 14
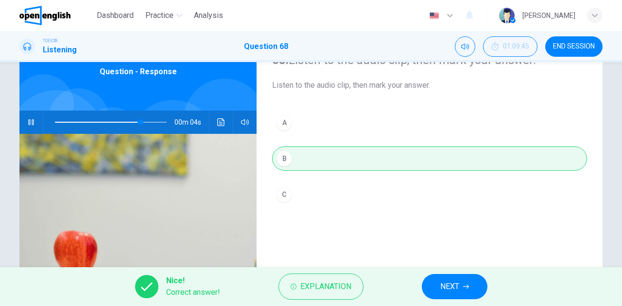
type input "**"
click at [456, 282] on span "NEXT" at bounding box center [449, 287] width 19 height 14
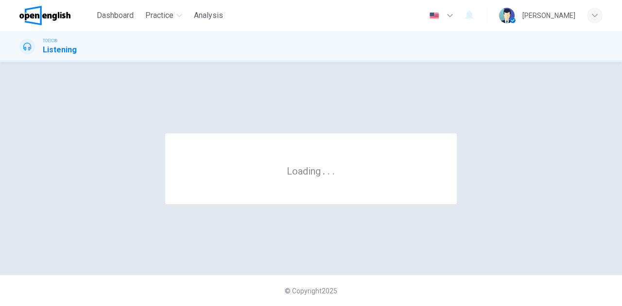
scroll to position [0, 0]
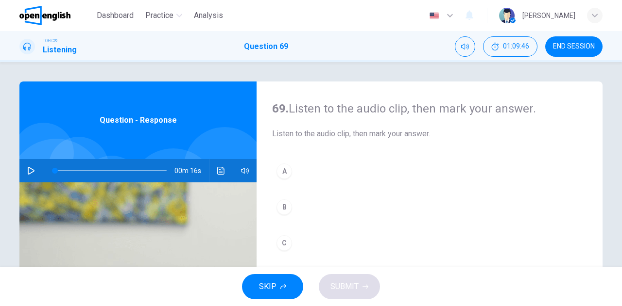
click at [32, 169] on icon "button" at bounding box center [31, 171] width 8 height 8
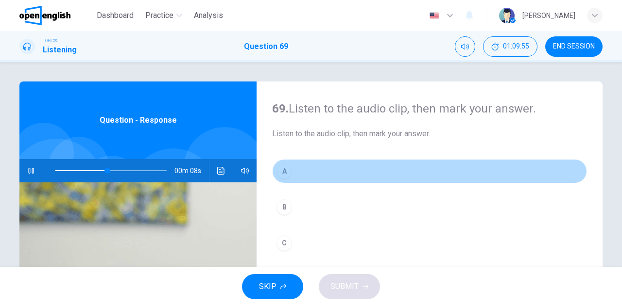
click at [353, 171] on button "A" at bounding box center [429, 171] width 315 height 24
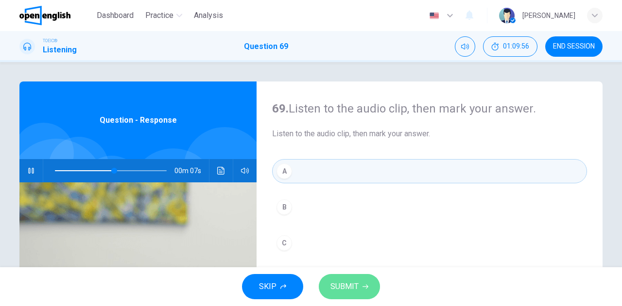
click at [334, 283] on span "SUBMIT" at bounding box center [344, 287] width 28 height 14
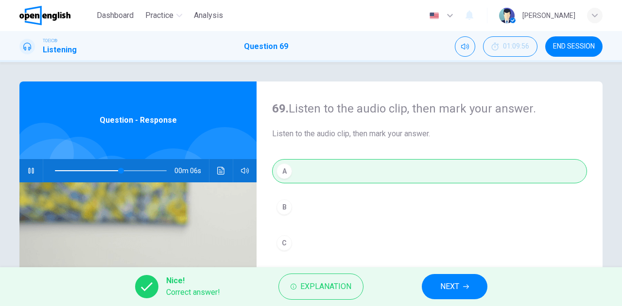
type input "**"
click at [454, 287] on span "NEXT" at bounding box center [449, 287] width 19 height 14
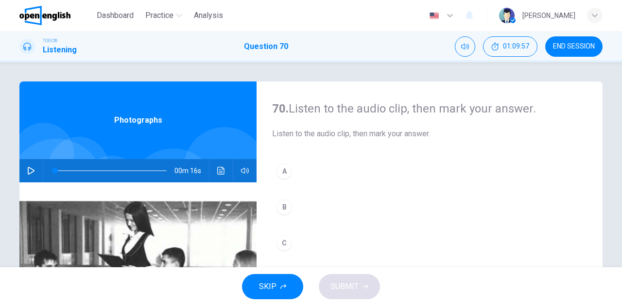
scroll to position [49, 0]
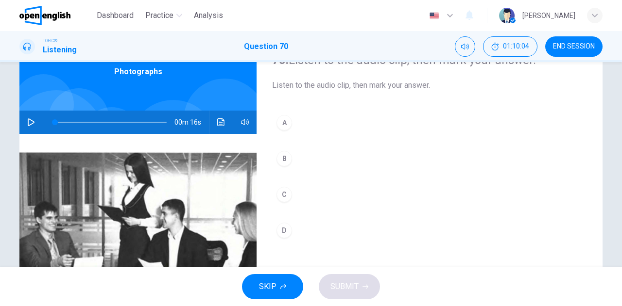
click at [28, 125] on icon "button" at bounding box center [31, 122] width 7 height 8
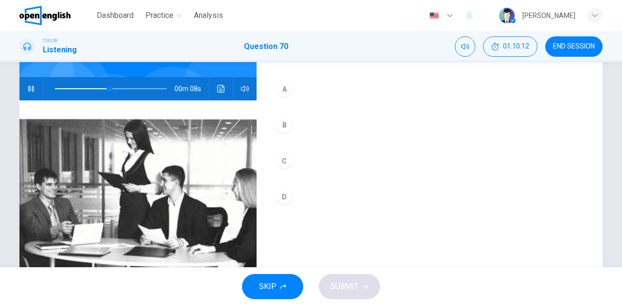
scroll to position [97, 0]
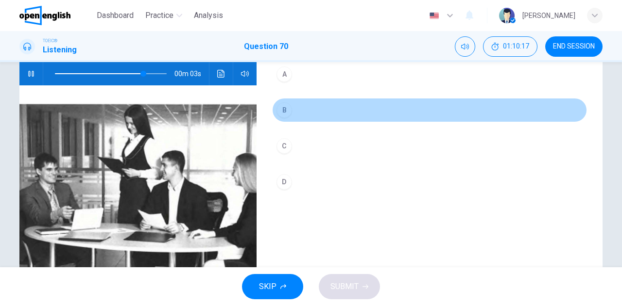
click at [282, 111] on div "B" at bounding box center [284, 110] width 16 height 16
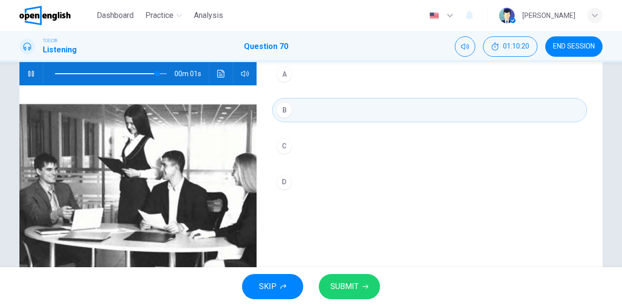
click at [349, 287] on span "SUBMIT" at bounding box center [344, 287] width 28 height 14
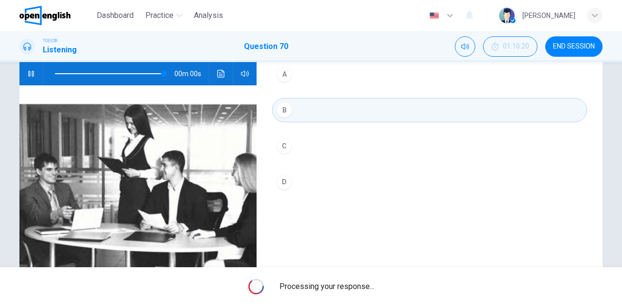
type input "*"
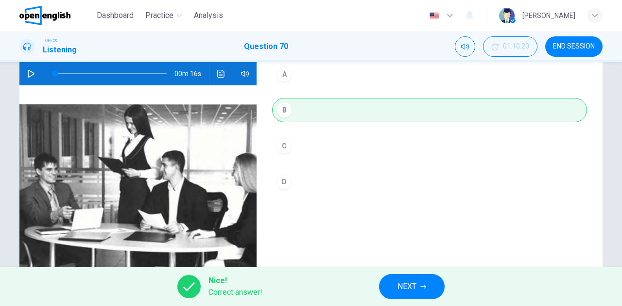
click at [409, 285] on span "NEXT" at bounding box center [406, 287] width 19 height 14
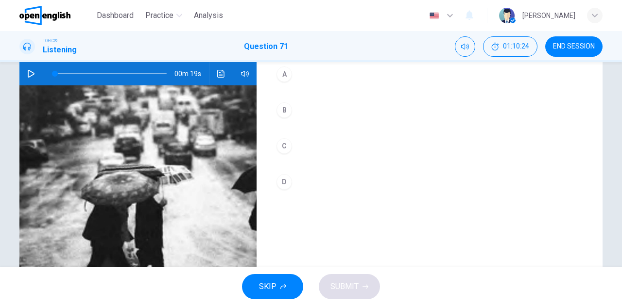
scroll to position [49, 0]
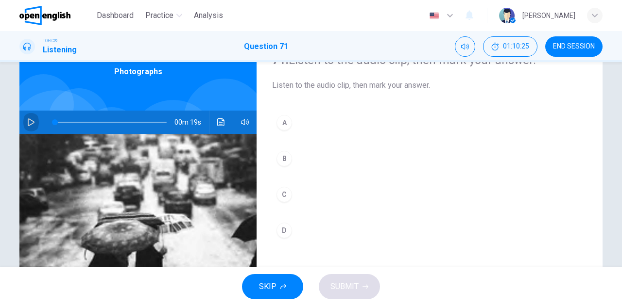
click at [32, 122] on icon "button" at bounding box center [31, 122] width 7 height 8
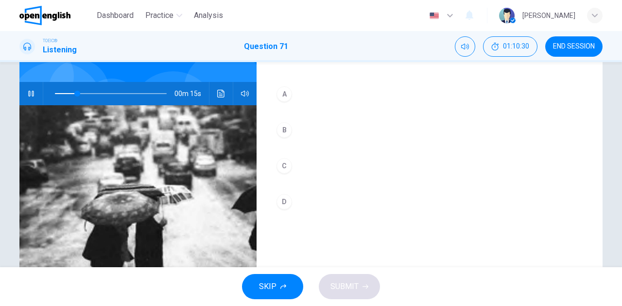
scroll to position [97, 0]
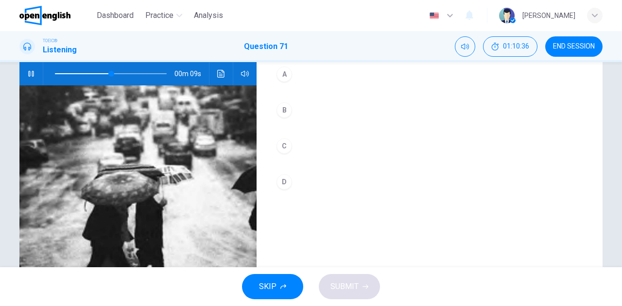
click at [289, 110] on button "B" at bounding box center [429, 110] width 315 height 24
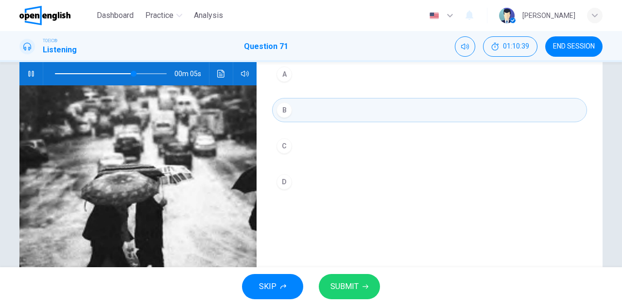
click at [343, 286] on span "SUBMIT" at bounding box center [344, 287] width 28 height 14
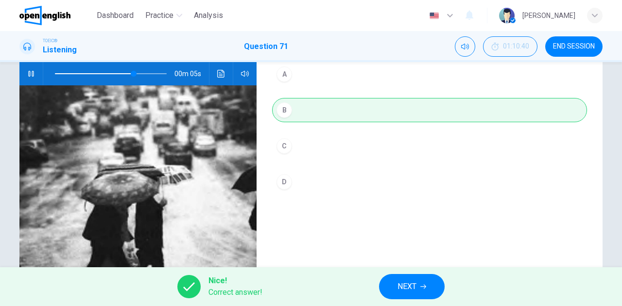
type input "**"
click at [406, 290] on span "NEXT" at bounding box center [406, 287] width 19 height 14
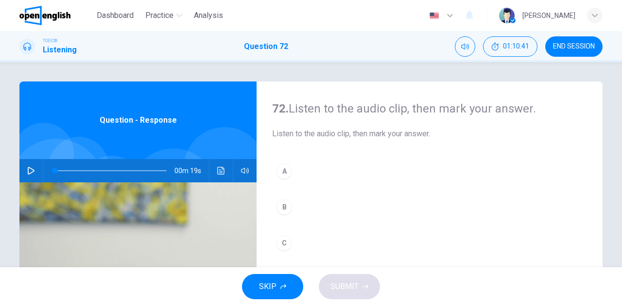
click at [30, 170] on icon "button" at bounding box center [31, 171] width 7 height 8
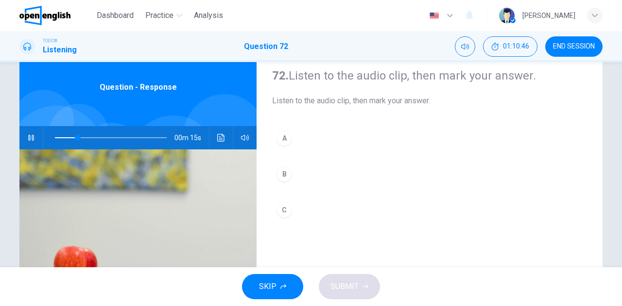
scroll to position [49, 0]
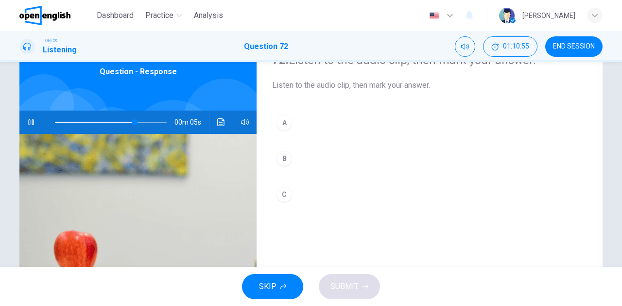
click at [281, 193] on div "C" at bounding box center [284, 195] width 16 height 16
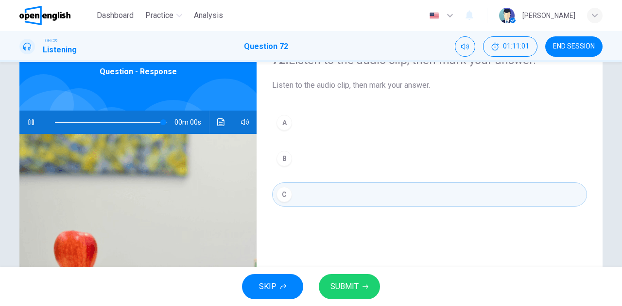
type input "*"
click at [340, 283] on span "SUBMIT" at bounding box center [344, 287] width 28 height 14
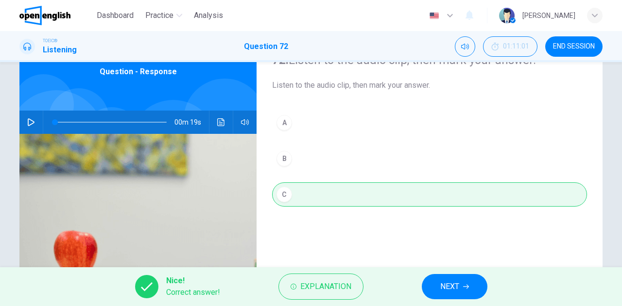
click at [439, 280] on button "NEXT" at bounding box center [455, 286] width 66 height 25
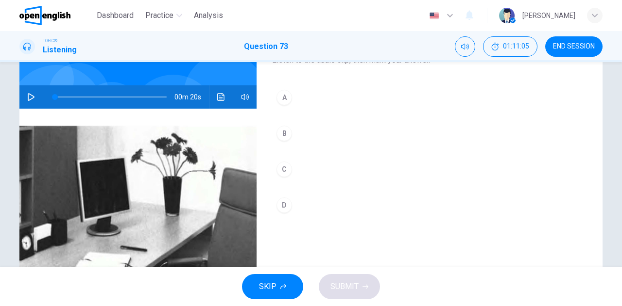
scroll to position [25, 0]
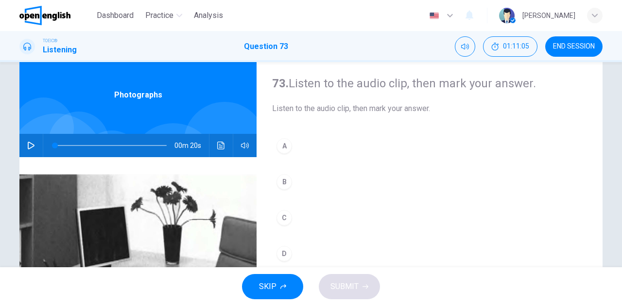
click at [27, 146] on icon "button" at bounding box center [31, 146] width 8 height 8
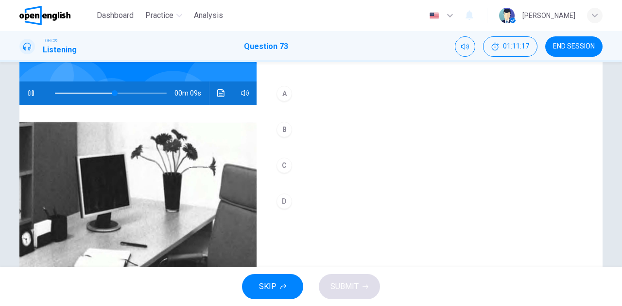
scroll to position [74, 0]
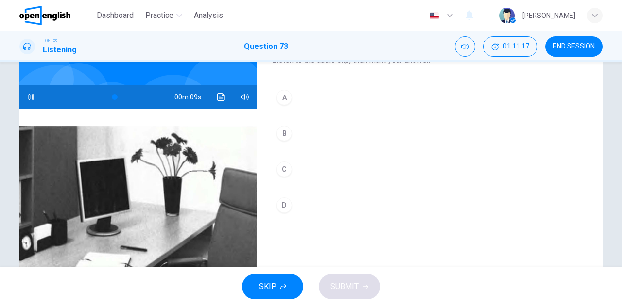
click at [281, 132] on div "B" at bounding box center [284, 134] width 16 height 16
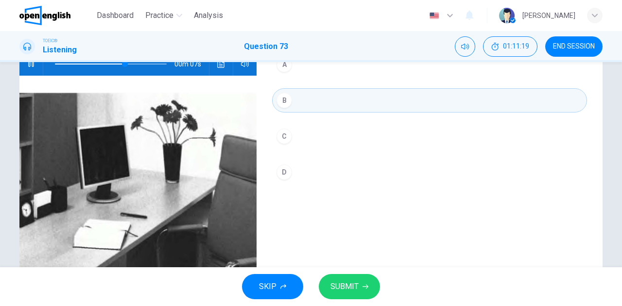
scroll to position [122, 0]
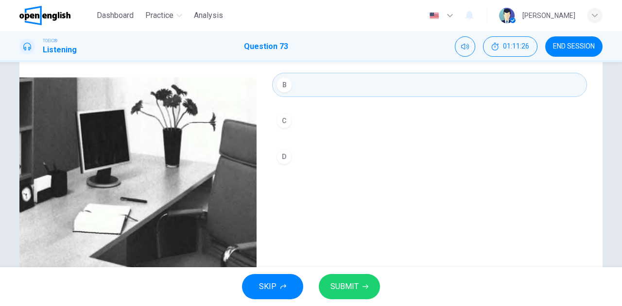
click at [342, 284] on span "SUBMIT" at bounding box center [344, 287] width 28 height 14
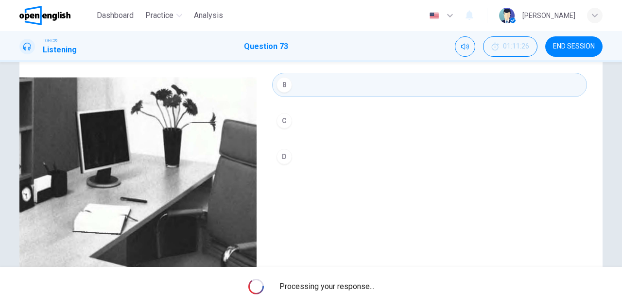
type input "*"
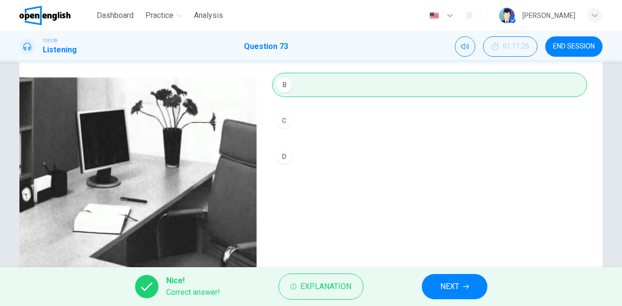
click at [437, 285] on button "NEXT" at bounding box center [455, 286] width 66 height 25
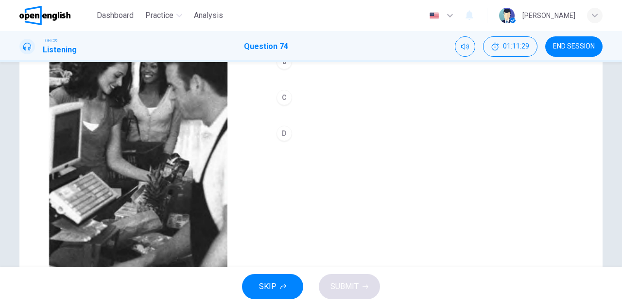
scroll to position [97, 0]
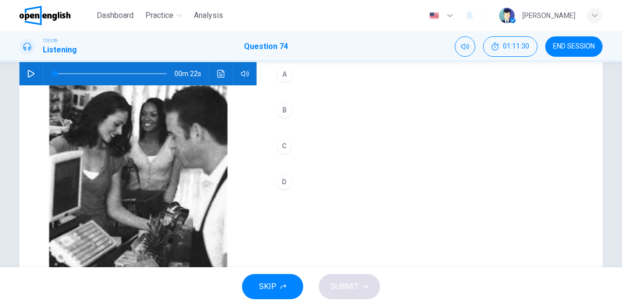
click at [30, 72] on icon "button" at bounding box center [31, 74] width 7 height 8
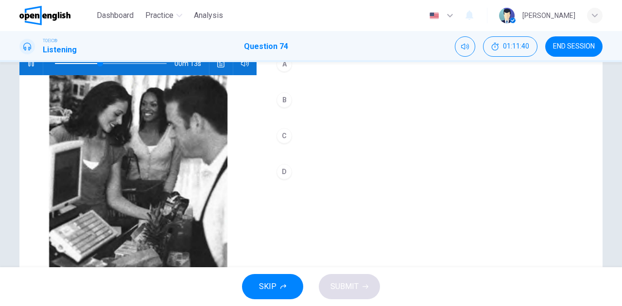
scroll to position [122, 0]
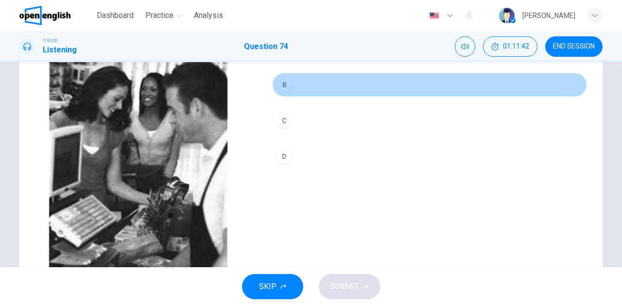
click at [283, 86] on div "B" at bounding box center [284, 85] width 16 height 16
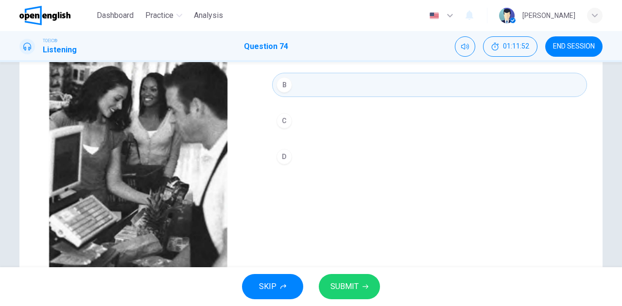
type input "*"
click at [287, 158] on div "D" at bounding box center [284, 157] width 16 height 16
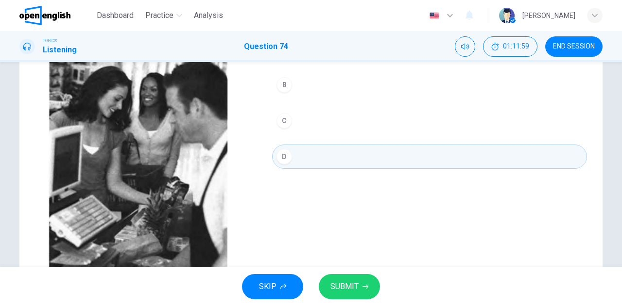
click at [330, 283] on span "SUBMIT" at bounding box center [344, 287] width 28 height 14
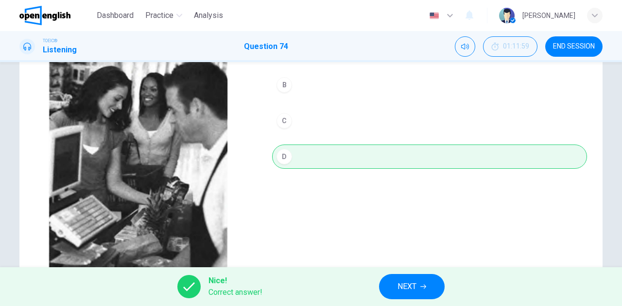
click at [402, 282] on span "NEXT" at bounding box center [406, 287] width 19 height 14
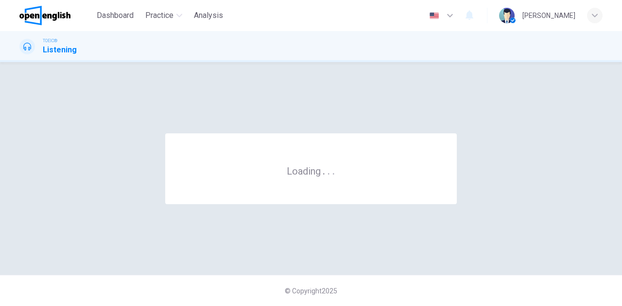
scroll to position [0, 0]
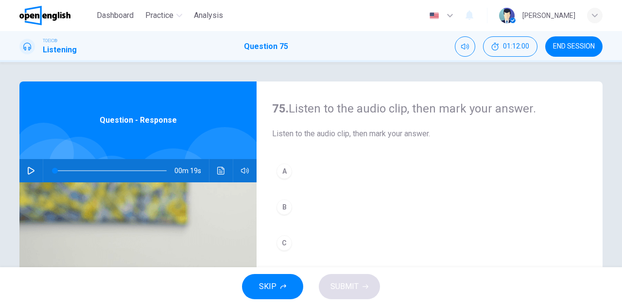
click at [32, 170] on icon "button" at bounding box center [31, 171] width 8 height 8
click at [289, 173] on button "A" at bounding box center [429, 171] width 315 height 24
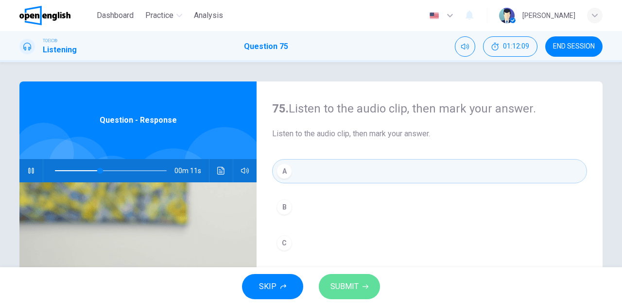
click at [350, 281] on span "SUBMIT" at bounding box center [344, 287] width 28 height 14
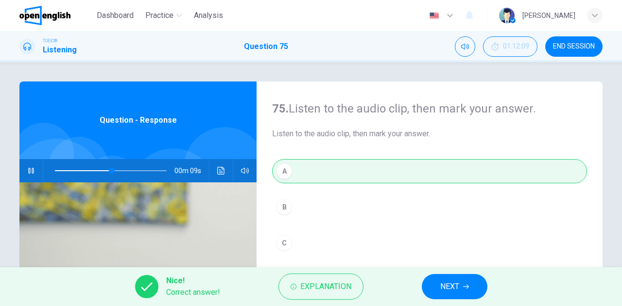
type input "**"
click at [439, 286] on button "NEXT" at bounding box center [455, 286] width 66 height 25
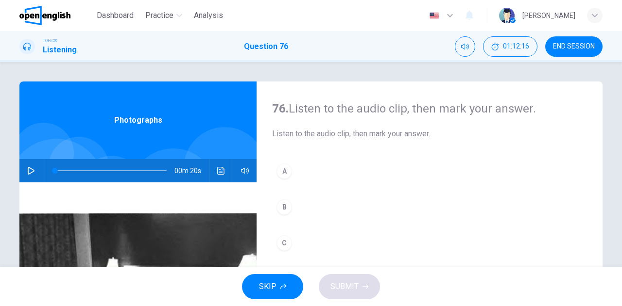
drag, startPoint x: 106, startPoint y: 14, endPoint x: 344, endPoint y: 62, distance: 242.7
click at [106, 14] on span "Dashboard" at bounding box center [115, 16] width 37 height 12
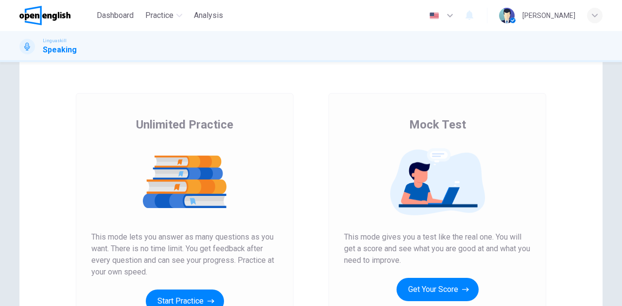
scroll to position [97, 0]
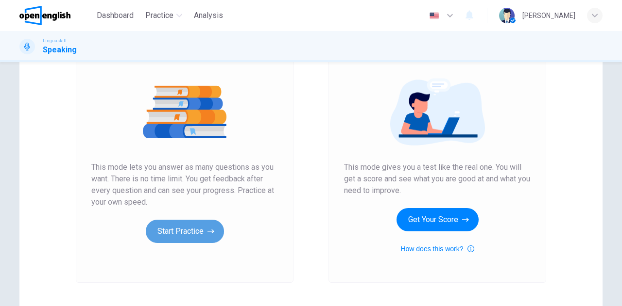
click at [170, 232] on button "Start Practice" at bounding box center [185, 231] width 78 height 23
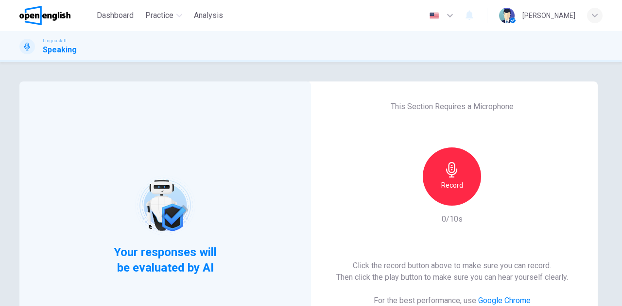
click at [449, 169] on icon "button" at bounding box center [451, 170] width 11 height 16
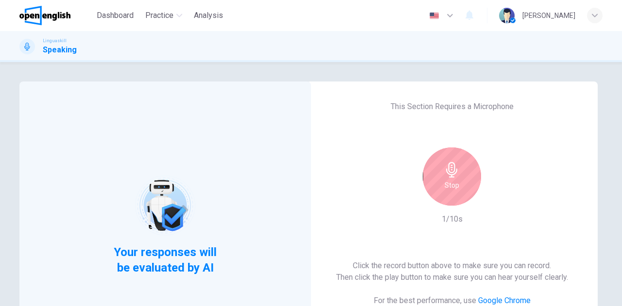
scroll to position [49, 0]
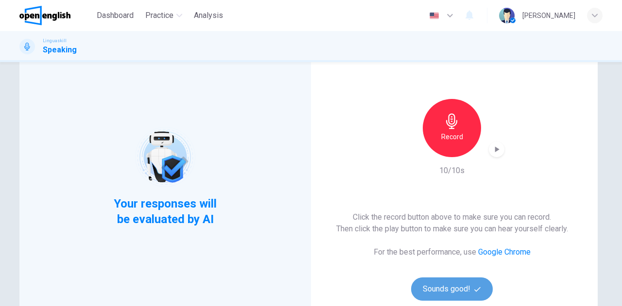
click at [439, 283] on button "Sounds good!" at bounding box center [452, 289] width 82 height 23
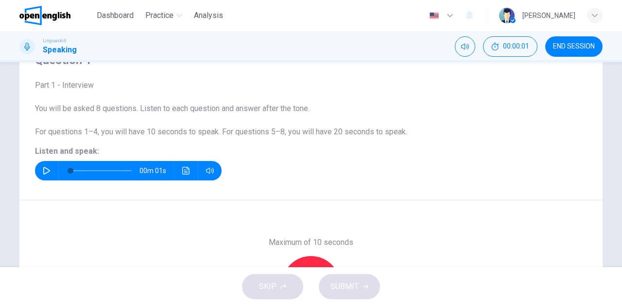
scroll to position [0, 0]
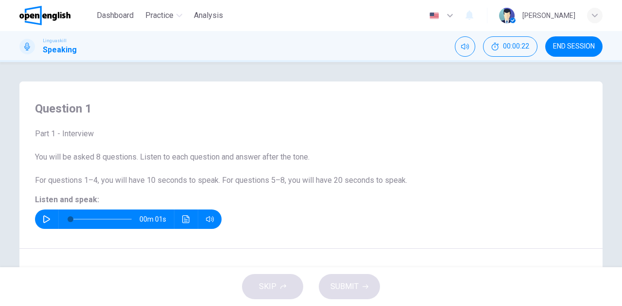
click at [43, 216] on icon "button" at bounding box center [47, 220] width 8 height 8
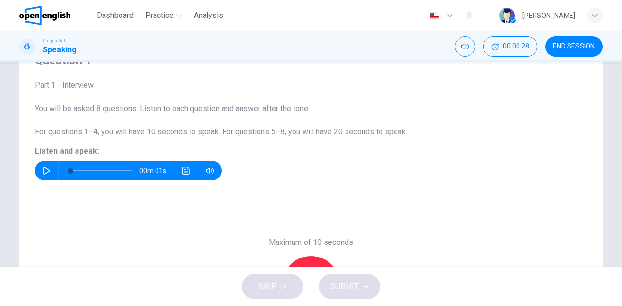
scroll to position [97, 0]
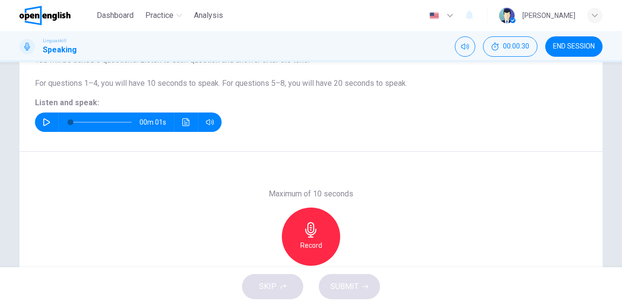
click at [47, 121] on icon "button" at bounding box center [47, 122] width 8 height 8
click at [319, 233] on div "Record" at bounding box center [311, 237] width 58 height 58
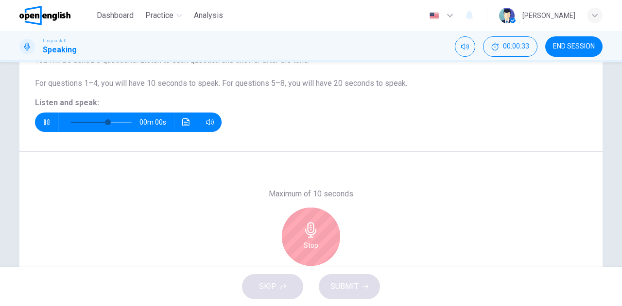
type input "*"
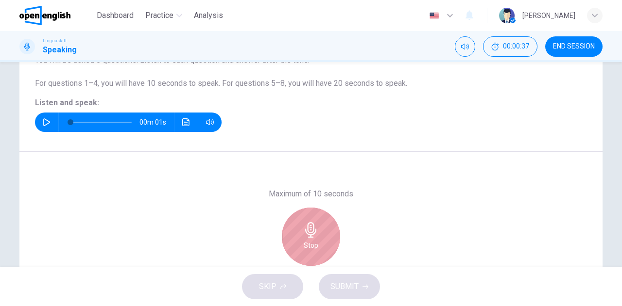
click at [323, 243] on div "Stop" at bounding box center [311, 237] width 58 height 58
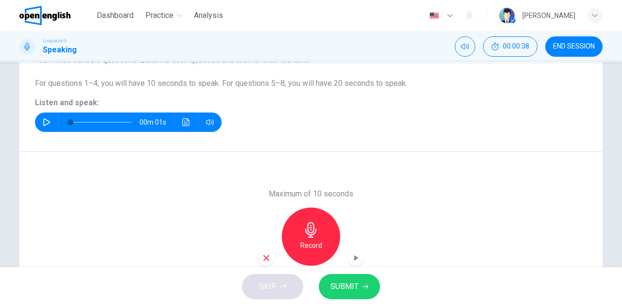
click at [347, 289] on span "SUBMIT" at bounding box center [344, 287] width 28 height 14
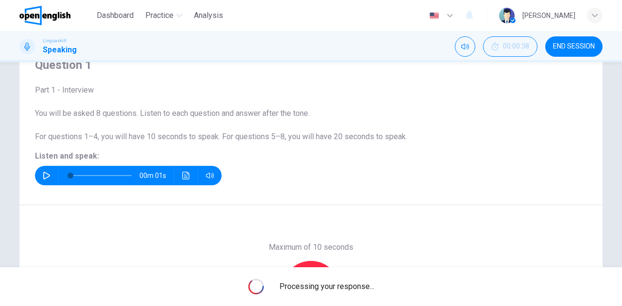
scroll to position [171, 0]
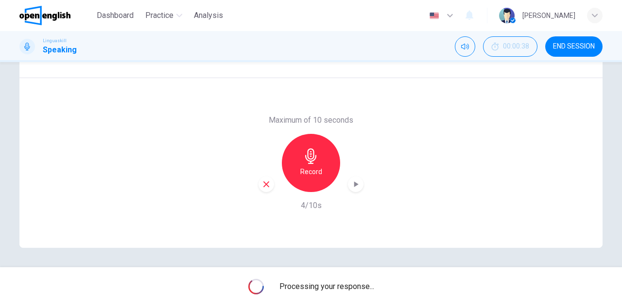
click at [355, 189] on icon "button" at bounding box center [356, 185] width 10 height 10
click at [355, 188] on icon "button" at bounding box center [356, 185] width 10 height 10
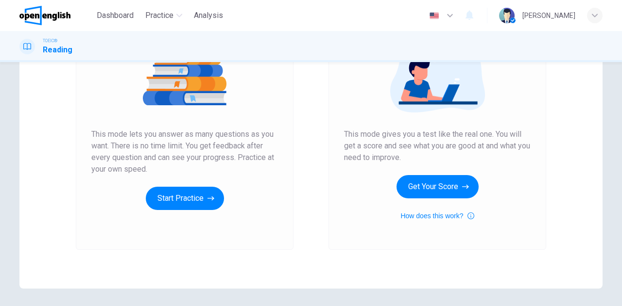
scroll to position [146, 0]
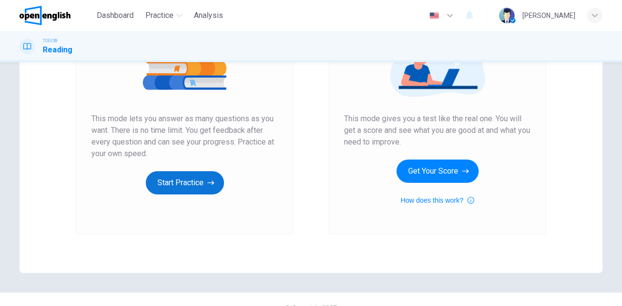
click at [177, 181] on button "Start Practice" at bounding box center [185, 182] width 78 height 23
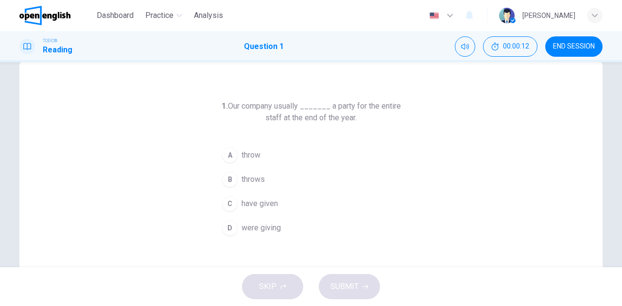
scroll to position [0, 0]
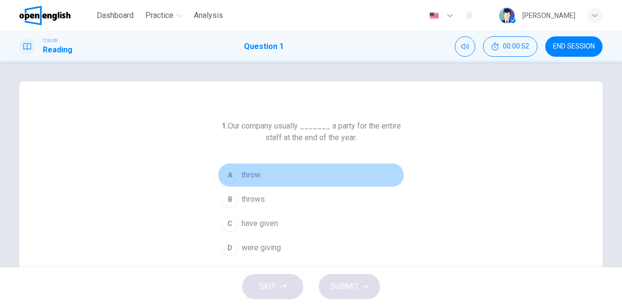
click at [248, 175] on span "throw" at bounding box center [250, 175] width 19 height 12
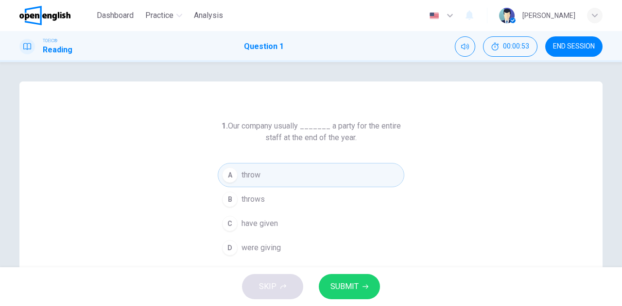
click at [348, 284] on span "SUBMIT" at bounding box center [344, 287] width 28 height 14
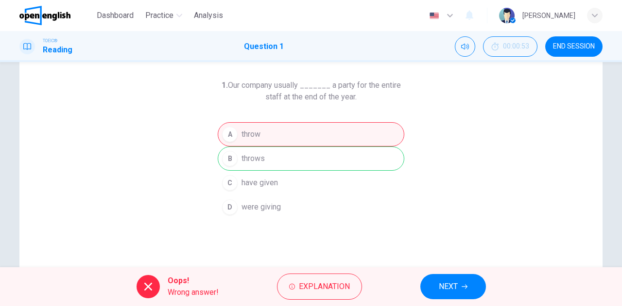
scroll to position [49, 0]
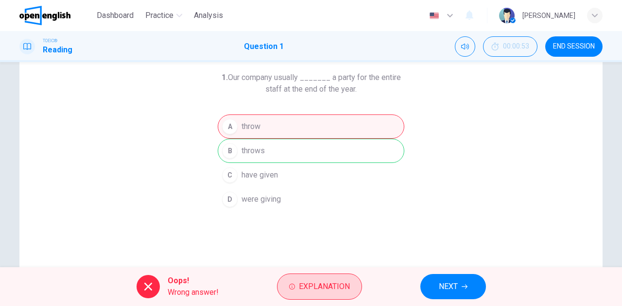
click at [319, 291] on span "Explanation" at bounding box center [324, 287] width 51 height 14
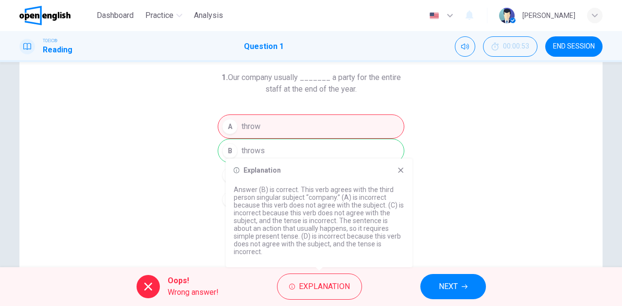
click at [451, 281] on span "NEXT" at bounding box center [448, 287] width 19 height 14
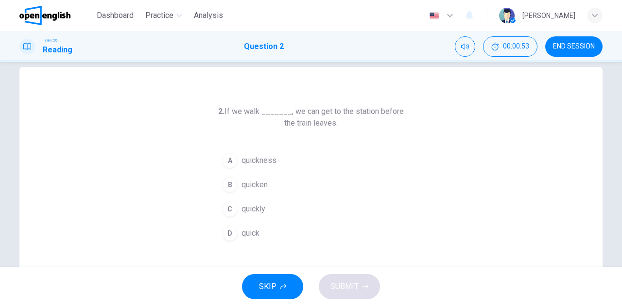
scroll to position [0, 0]
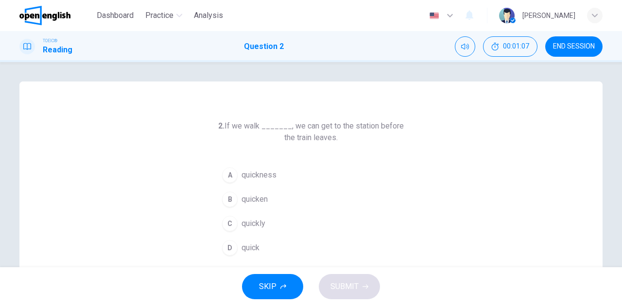
click at [250, 227] on span "quickly" at bounding box center [253, 224] width 24 height 12
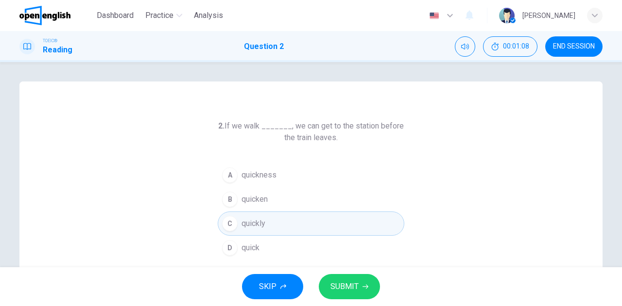
click at [349, 284] on span "SUBMIT" at bounding box center [344, 287] width 28 height 14
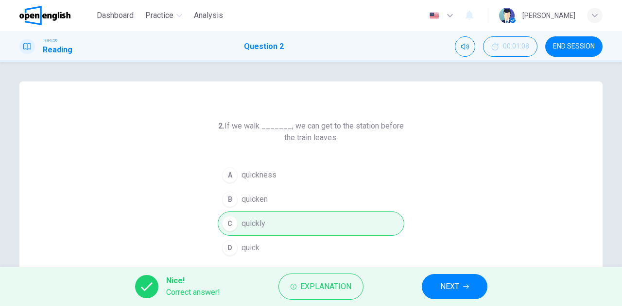
click at [456, 286] on span "NEXT" at bounding box center [449, 287] width 19 height 14
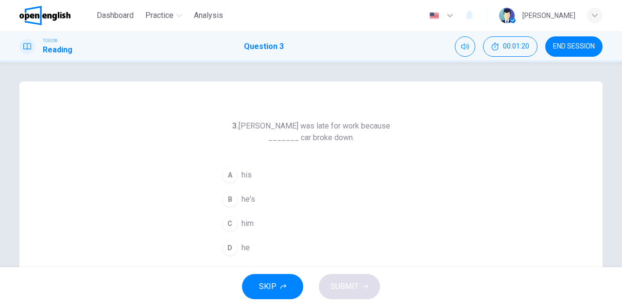
click at [246, 178] on span "his" at bounding box center [246, 175] width 10 height 12
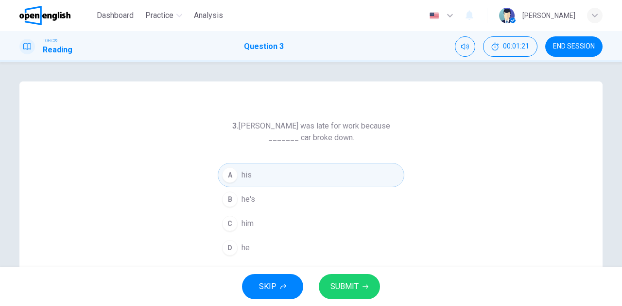
click at [340, 283] on span "SUBMIT" at bounding box center [344, 287] width 28 height 14
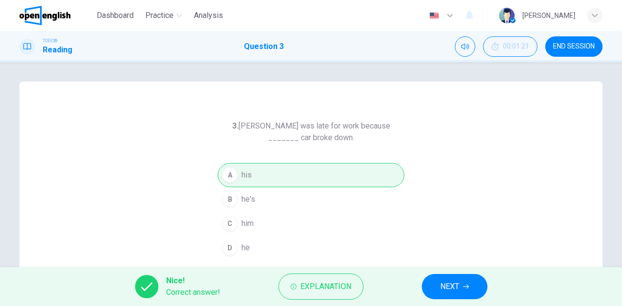
click at [438, 286] on button "NEXT" at bounding box center [455, 286] width 66 height 25
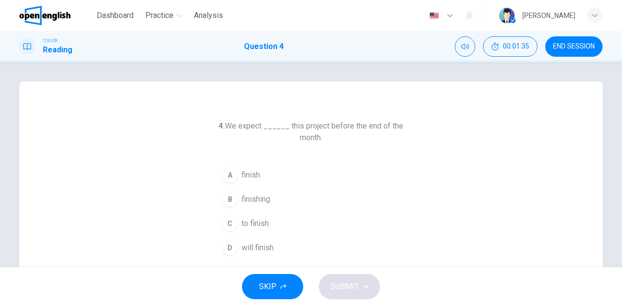
click at [253, 221] on span "to finish" at bounding box center [254, 224] width 27 height 12
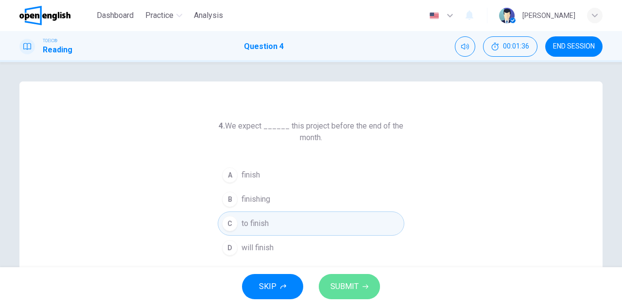
click at [347, 286] on span "SUBMIT" at bounding box center [344, 287] width 28 height 14
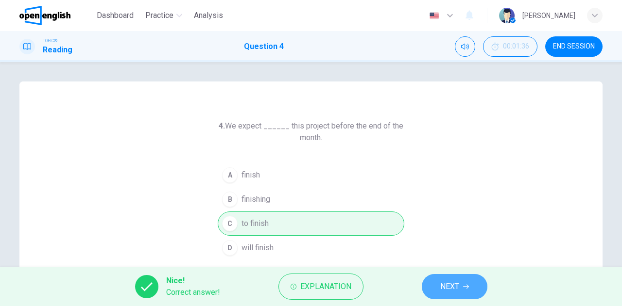
click at [444, 287] on span "NEXT" at bounding box center [449, 287] width 19 height 14
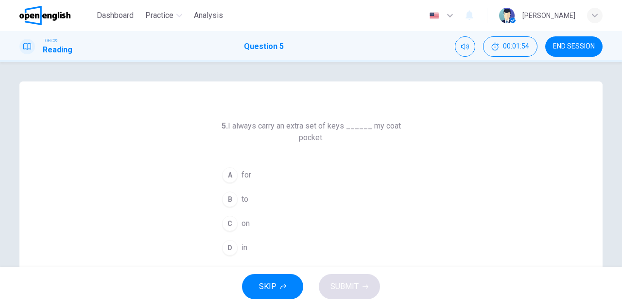
click at [247, 221] on span "on" at bounding box center [245, 224] width 8 height 12
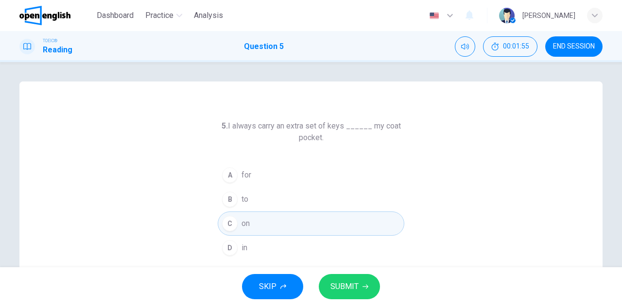
click at [344, 288] on span "SUBMIT" at bounding box center [344, 287] width 28 height 14
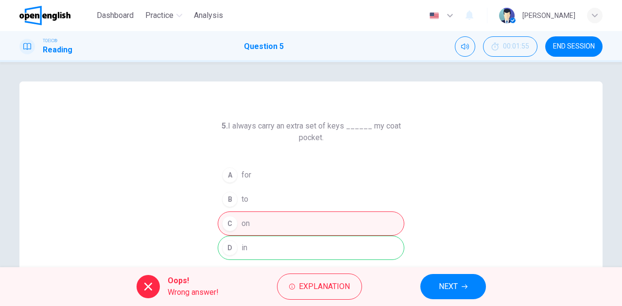
click at [444, 284] on span "NEXT" at bounding box center [448, 287] width 19 height 14
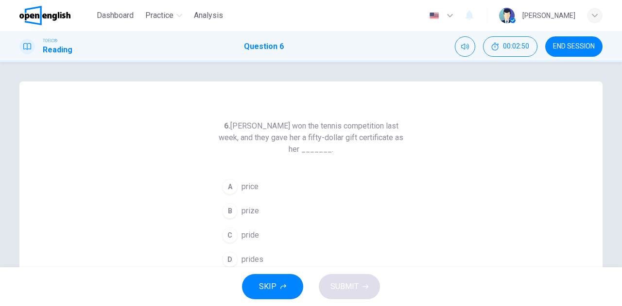
click at [256, 236] on button "C pride" at bounding box center [311, 235] width 186 height 24
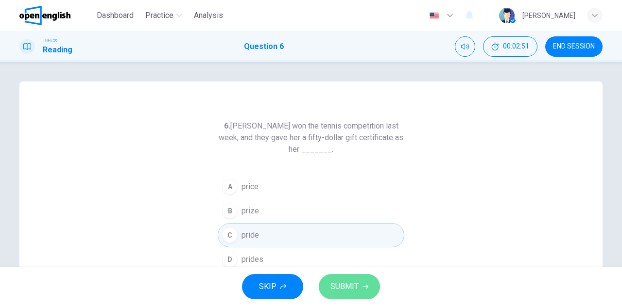
click at [350, 290] on span "SUBMIT" at bounding box center [344, 287] width 28 height 14
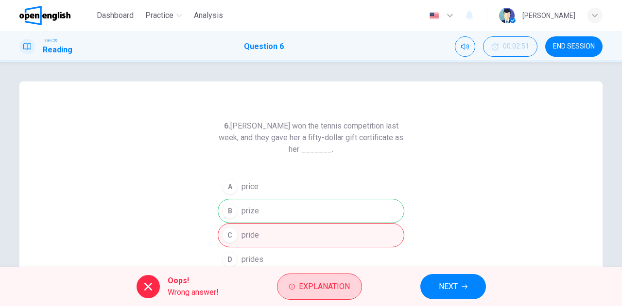
click at [312, 284] on span "Explanation" at bounding box center [324, 287] width 51 height 14
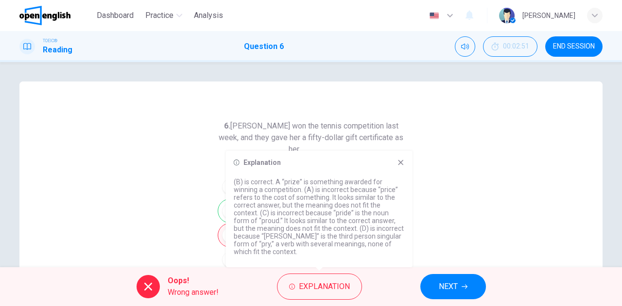
click at [464, 172] on div "6. Sarah won the tennis competition last week, and they gave her a fifty-dollar…" at bounding box center [310, 250] width 583 height 337
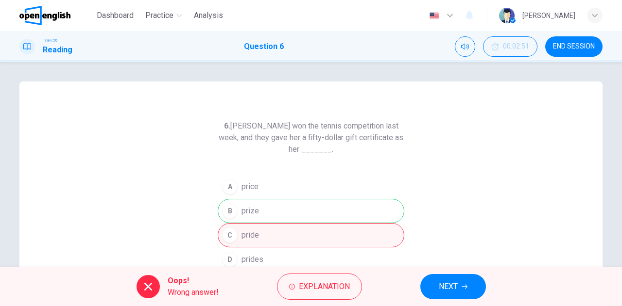
click at [445, 287] on span "NEXT" at bounding box center [448, 287] width 19 height 14
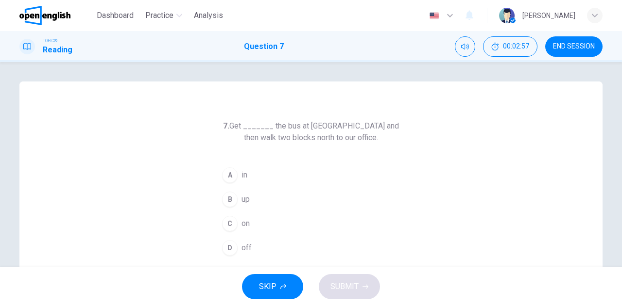
click at [246, 177] on button "A in" at bounding box center [311, 175] width 186 height 24
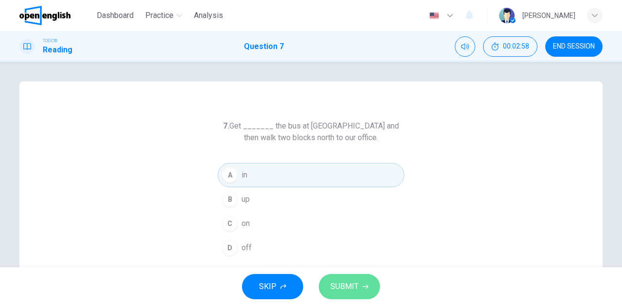
click at [340, 282] on span "SUBMIT" at bounding box center [344, 287] width 28 height 14
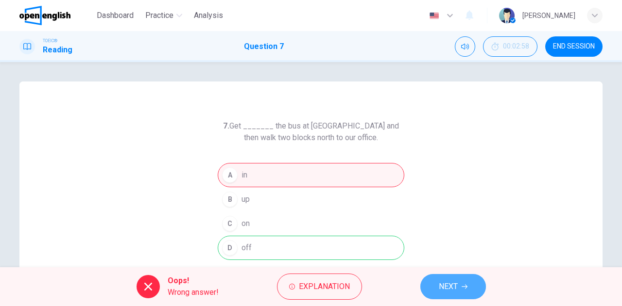
click at [431, 287] on button "NEXT" at bounding box center [453, 286] width 66 height 25
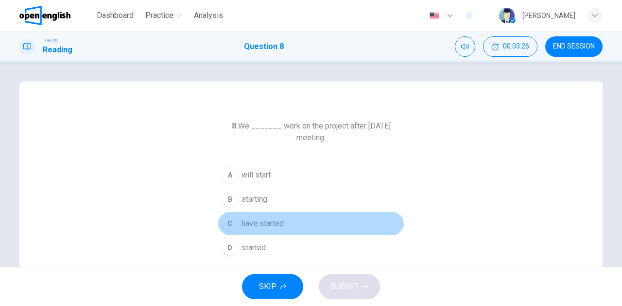
drag, startPoint x: 255, startPoint y: 226, endPoint x: 282, endPoint y: 247, distance: 33.9
click at [255, 226] on span "have started" at bounding box center [262, 224] width 42 height 12
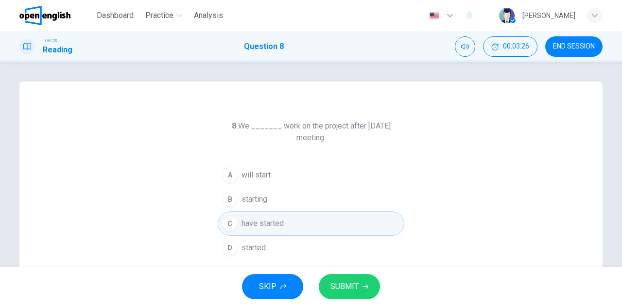
click at [339, 276] on button "SUBMIT" at bounding box center [349, 286] width 61 height 25
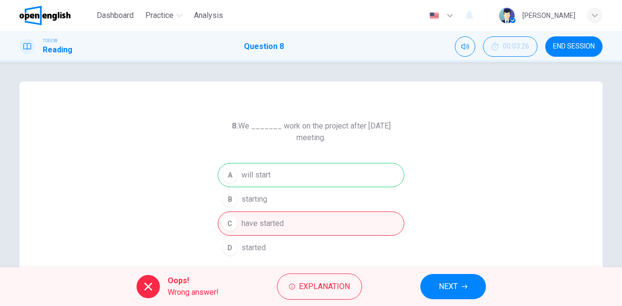
click at [439, 287] on span "NEXT" at bounding box center [448, 287] width 19 height 14
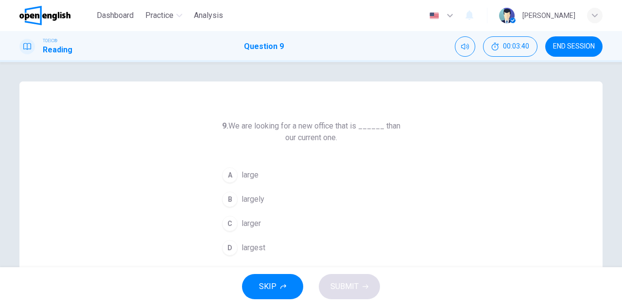
click at [253, 223] on span "larger" at bounding box center [250, 224] width 19 height 12
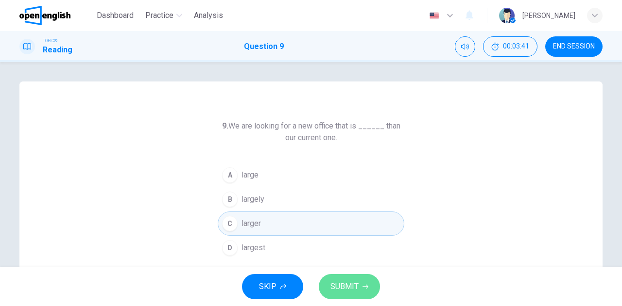
click at [336, 289] on span "SUBMIT" at bounding box center [344, 287] width 28 height 14
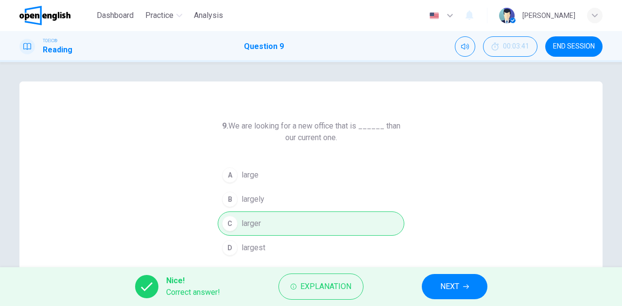
click at [445, 285] on span "NEXT" at bounding box center [449, 287] width 19 height 14
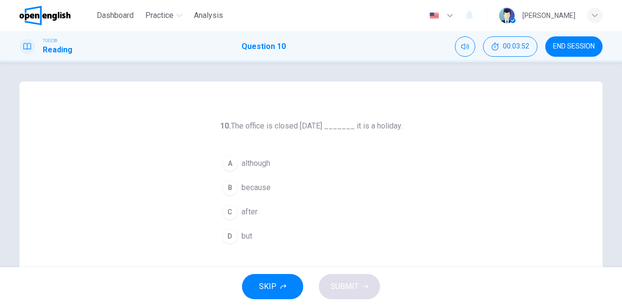
click at [263, 188] on span "because" at bounding box center [255, 188] width 29 height 12
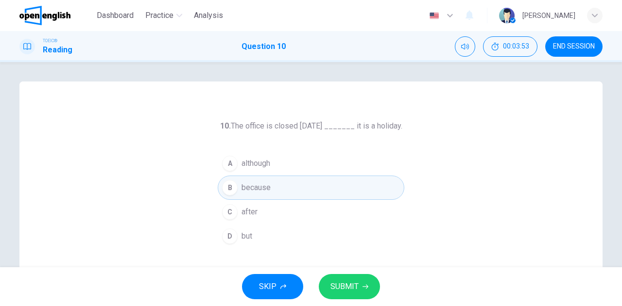
click at [343, 280] on span "SUBMIT" at bounding box center [344, 287] width 28 height 14
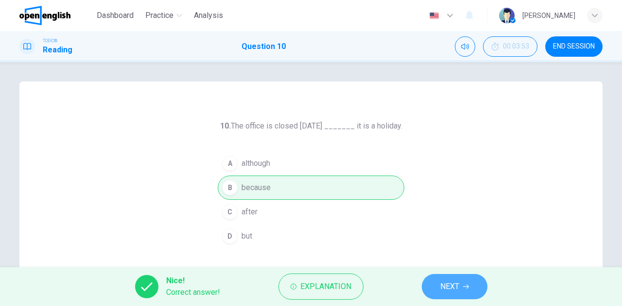
click at [444, 292] on span "NEXT" at bounding box center [449, 287] width 19 height 14
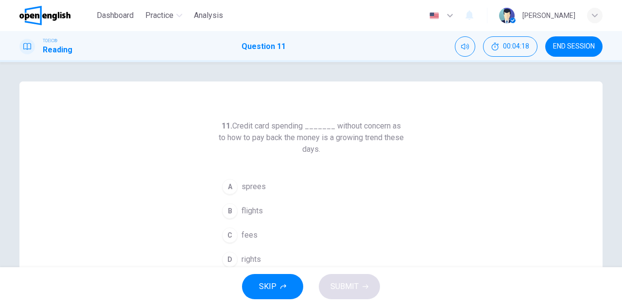
click at [261, 236] on button "C fees" at bounding box center [311, 235] width 186 height 24
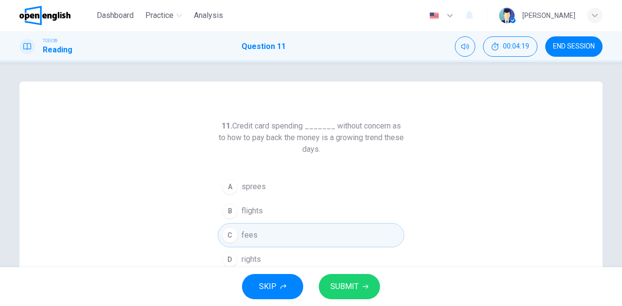
click at [342, 281] on span "SUBMIT" at bounding box center [344, 287] width 28 height 14
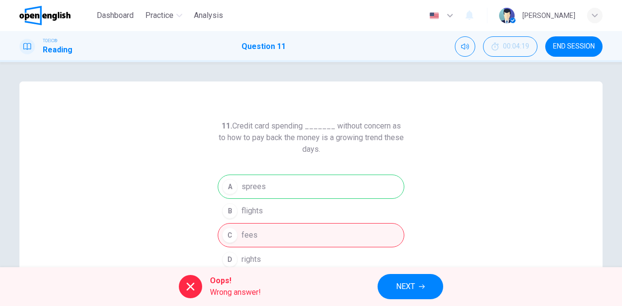
click at [405, 289] on span "NEXT" at bounding box center [405, 287] width 19 height 14
